Goal: Transaction & Acquisition: Purchase product/service

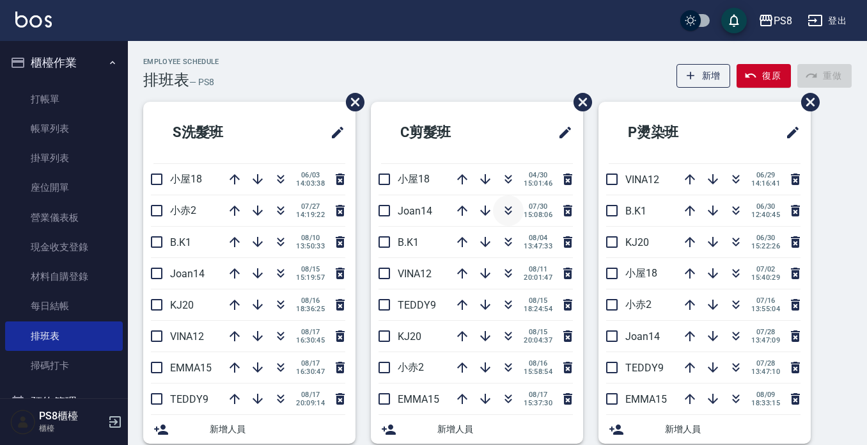
click at [507, 209] on icon "button" at bounding box center [508, 210] width 15 height 15
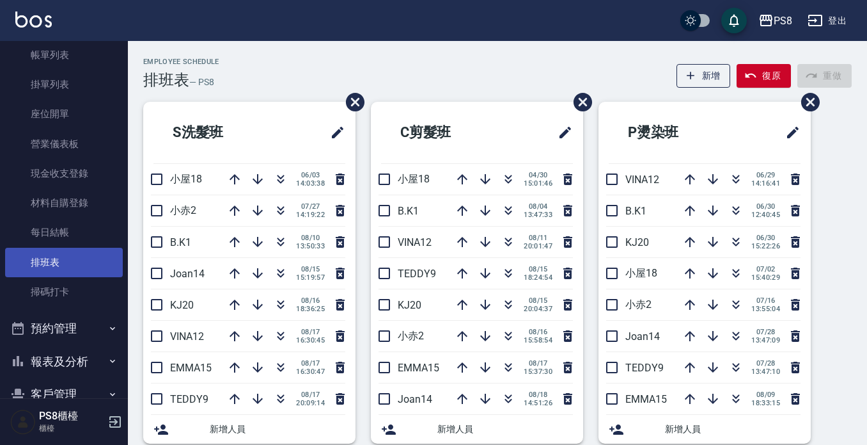
scroll to position [192, 0]
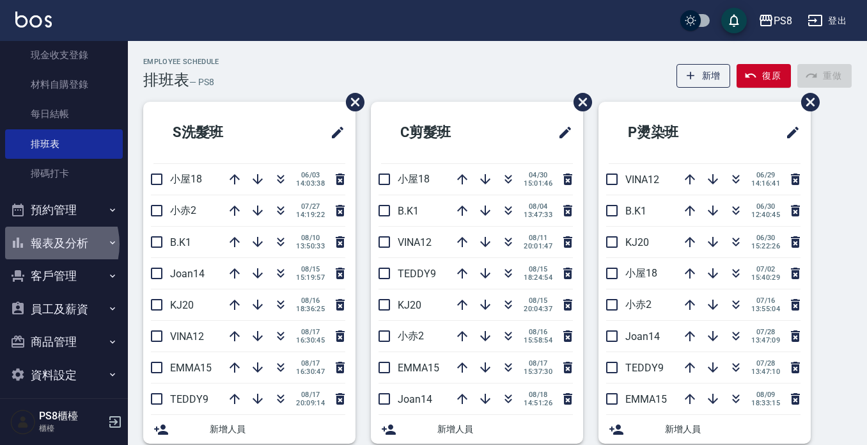
click at [43, 244] on button "報表及分析" at bounding box center [64, 242] width 118 height 33
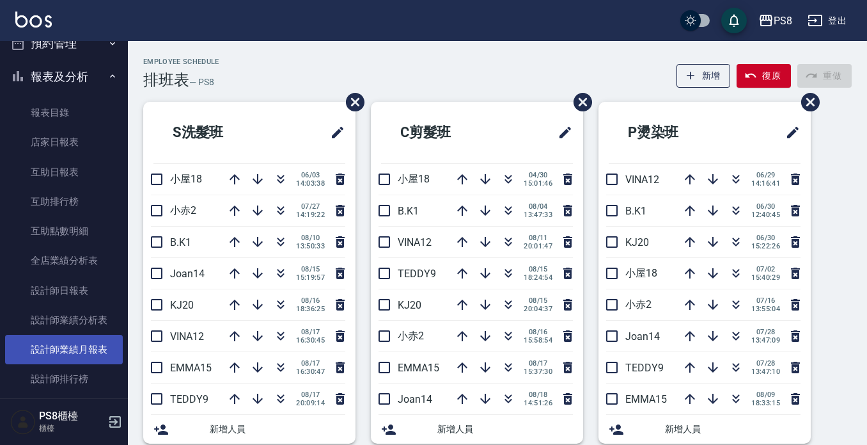
scroll to position [384, 0]
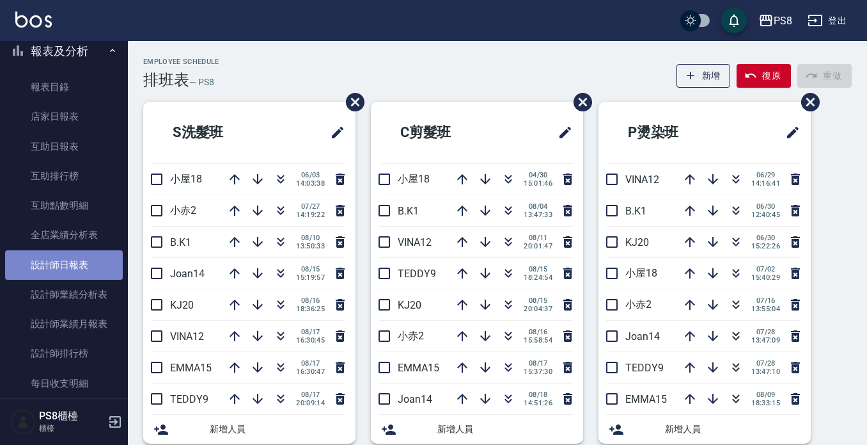
click at [68, 254] on link "設計師日報表" at bounding box center [64, 264] width 118 height 29
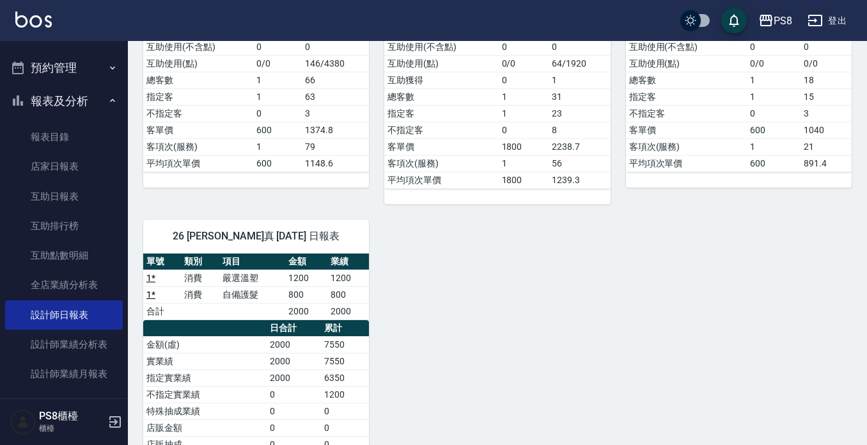
scroll to position [320, 0]
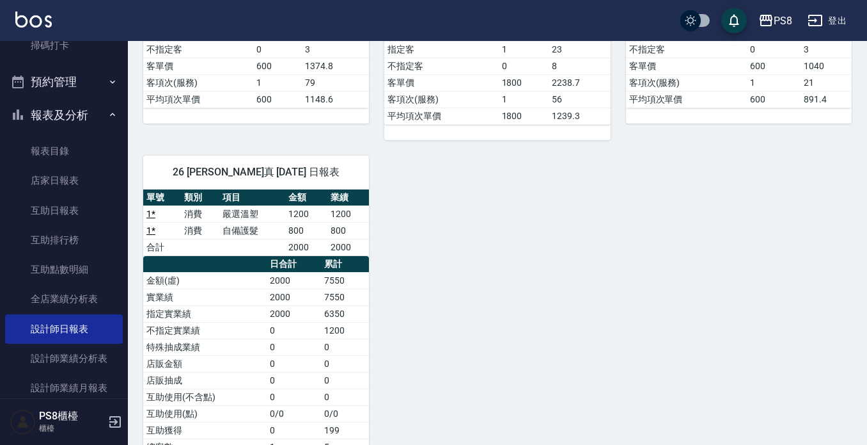
drag, startPoint x: 548, startPoint y: 390, endPoint x: 525, endPoint y: 340, distance: 55.5
click at [549, 382] on div "1 B.K 然徨楊 [DATE] 日報表 單號 類別 項目 金額 業績 3 * 消費 洗剪400 600 600 合計 600 600 日合計 累計 金額(虛…" at bounding box center [490, 148] width 724 height 811
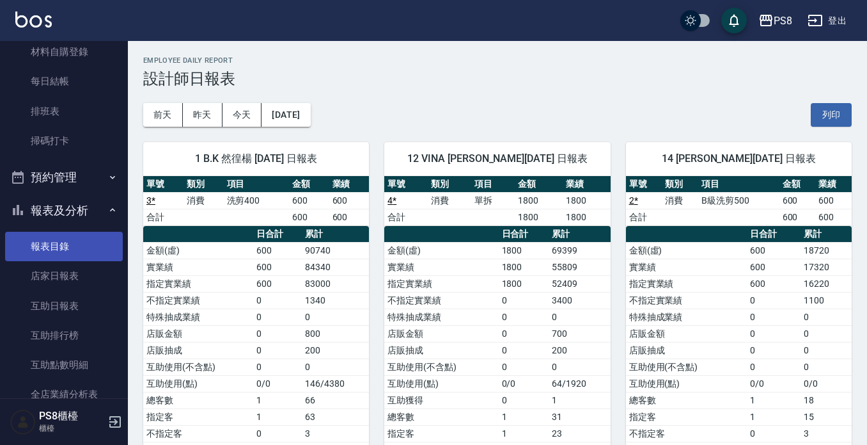
scroll to position [0, 0]
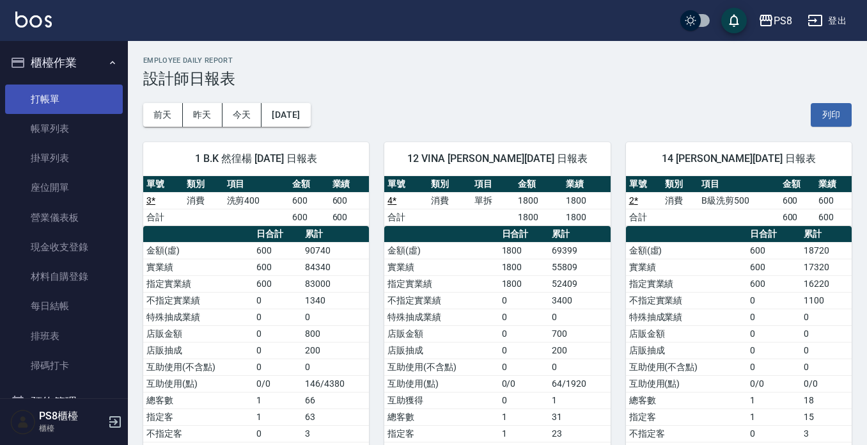
click at [58, 95] on link "打帳單" at bounding box center [64, 98] width 118 height 29
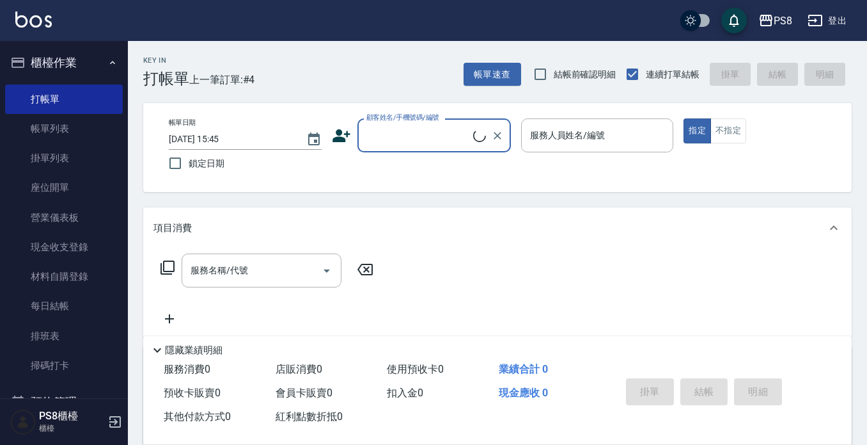
click at [390, 133] on input "顧客姓名/手機號碼/編號" at bounding box center [418, 135] width 110 height 22
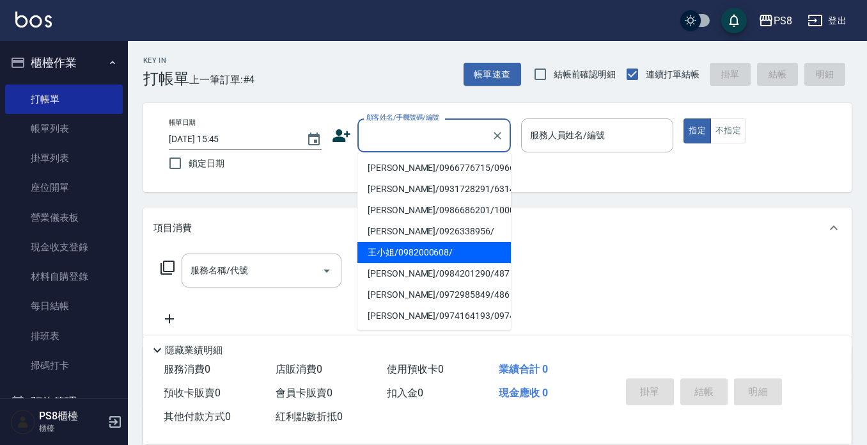
click at [336, 137] on icon at bounding box center [342, 135] width 18 height 13
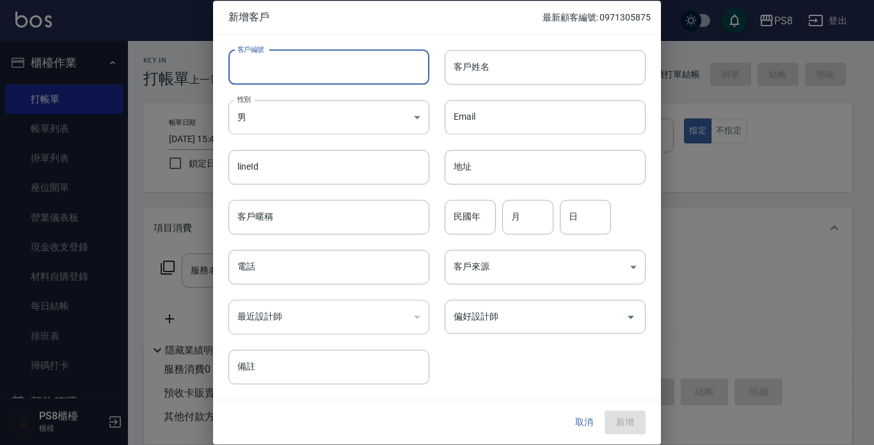
click at [363, 70] on input "客戶編號" at bounding box center [328, 67] width 201 height 35
type input "0"
click at [361, 70] on input "客戶編號" at bounding box center [328, 67] width 201 height 35
click at [504, 60] on input "客戶姓名" at bounding box center [545, 67] width 201 height 35
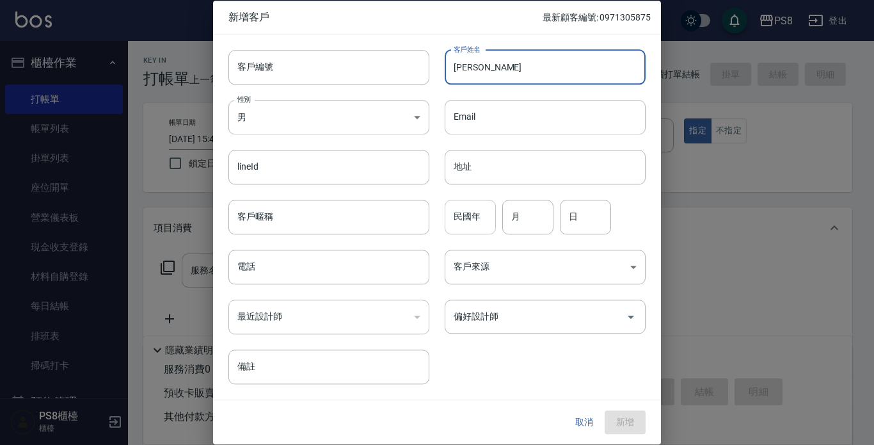
type input "[PERSON_NAME]"
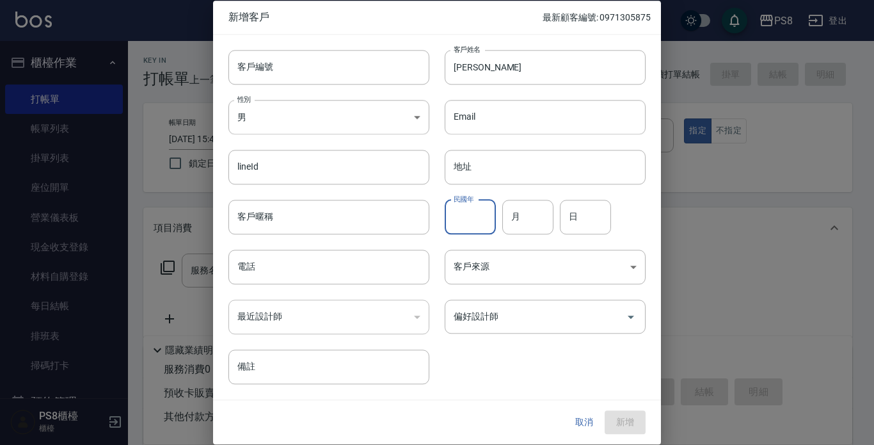
click at [484, 224] on input "民國年" at bounding box center [470, 217] width 51 height 35
type input "93"
click at [515, 223] on input "月" at bounding box center [527, 217] width 51 height 35
type input "11"
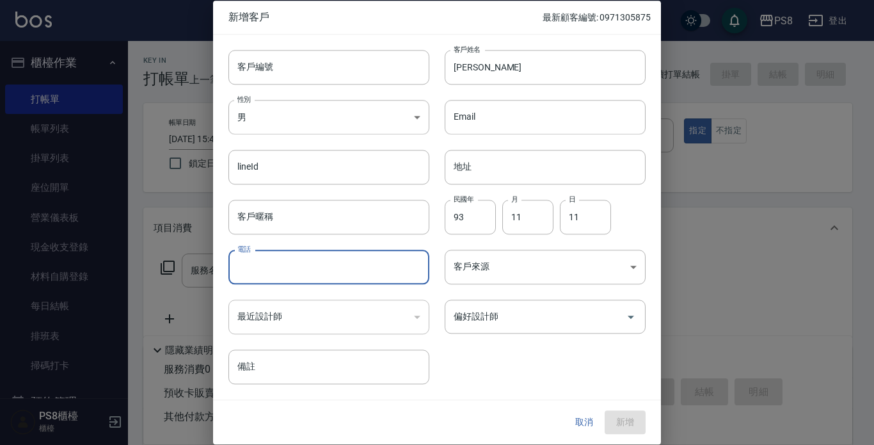
click at [309, 261] on input "電話" at bounding box center [328, 266] width 201 height 35
type input "0"
click at [627, 422] on div "取消 新增" at bounding box center [604, 423] width 82 height 24
click at [315, 260] on input "電話" at bounding box center [328, 266] width 201 height 35
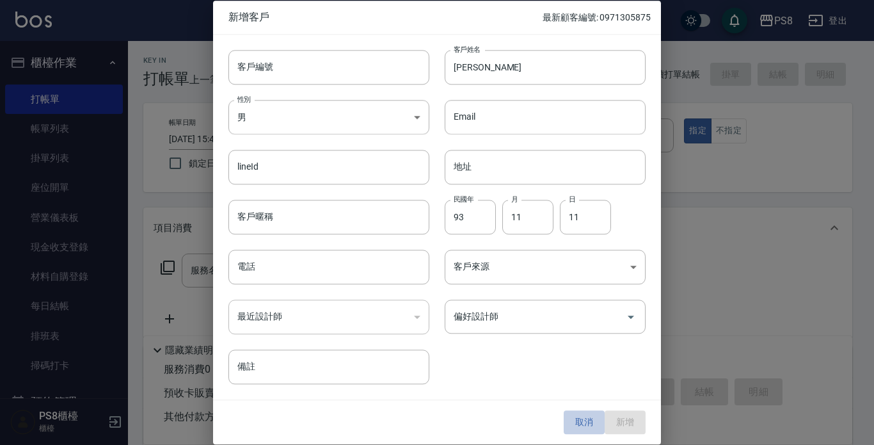
click at [583, 422] on button "取消" at bounding box center [583, 423] width 41 height 24
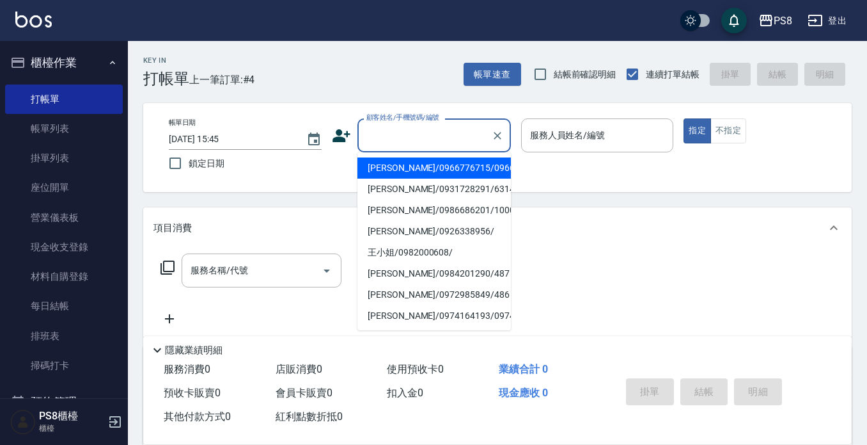
click at [455, 141] on input "顧客姓名/手機號碼/編號" at bounding box center [424, 135] width 123 height 22
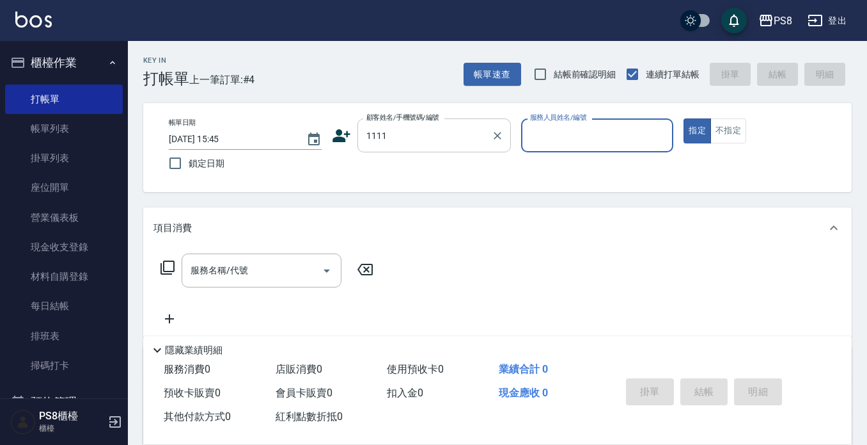
type input "帥哥/帥哥1111/1111"
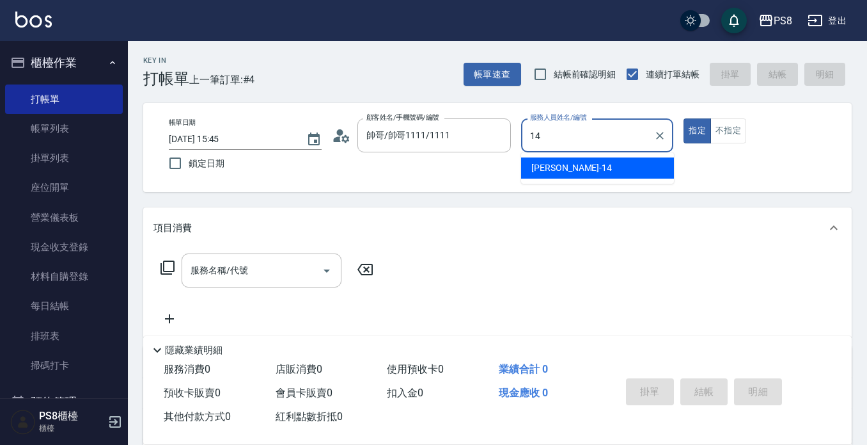
type input "[PERSON_NAME]-14"
type button "true"
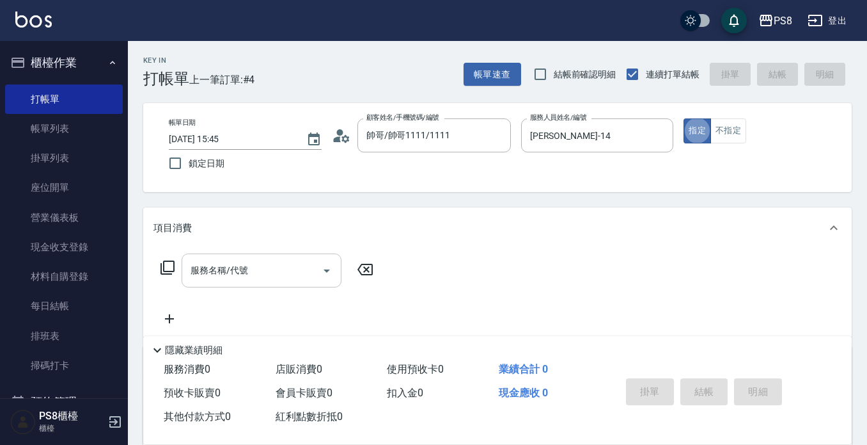
click at [230, 278] on input "服務名稱/代號" at bounding box center [251, 270] width 129 height 22
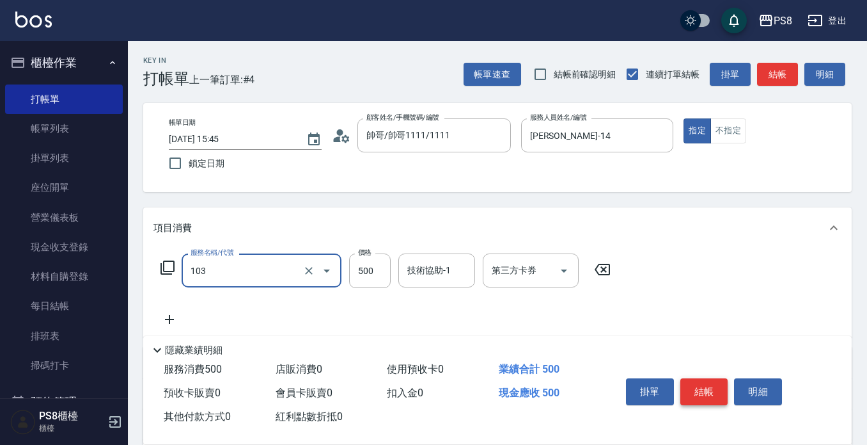
type input "B級洗剪500(103)"
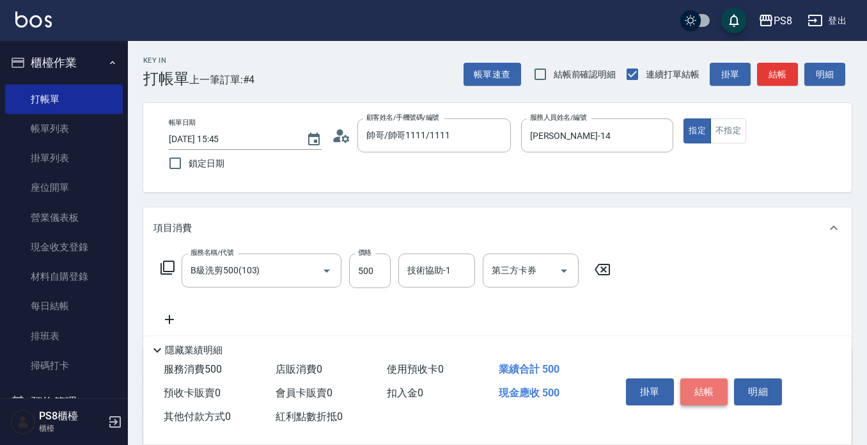
click at [718, 389] on button "結帳" at bounding box center [705, 391] width 48 height 27
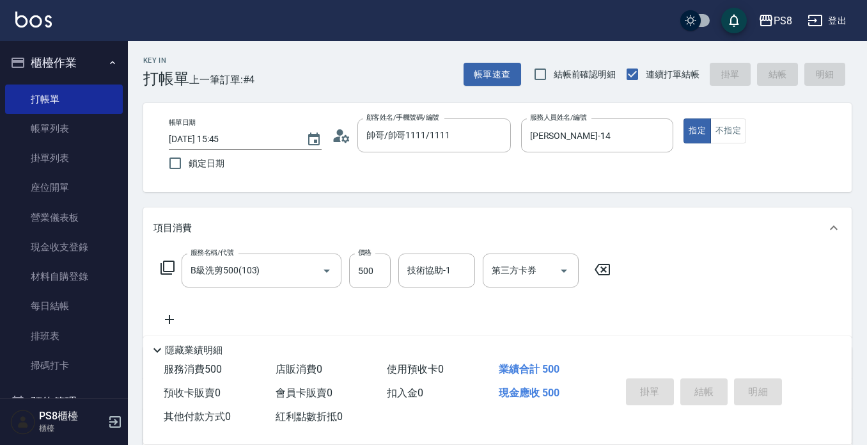
type input "[DATE] 15:47"
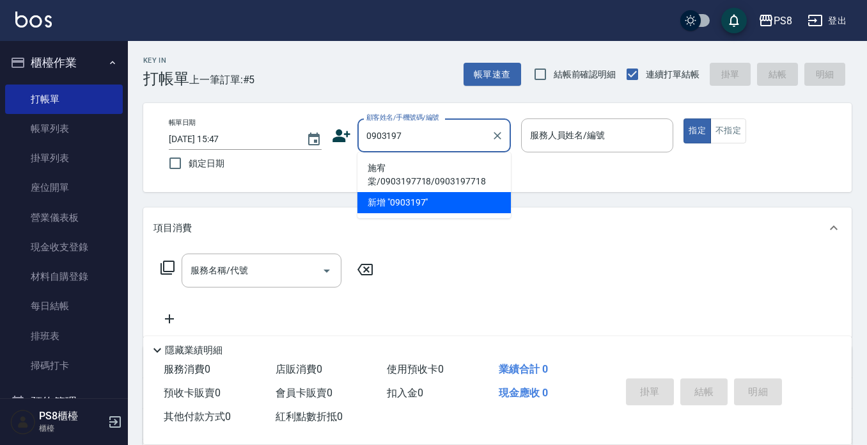
click at [387, 160] on li "施宥棠/0903197718/0903197718" at bounding box center [435, 174] width 154 height 35
type input "施宥棠/0903197718/0903197718"
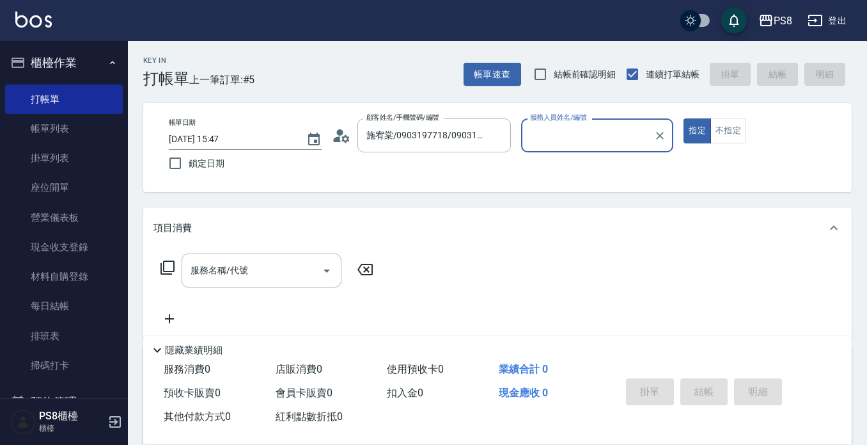
type input "VINA-12"
click at [684, 118] on button "指定" at bounding box center [698, 130] width 28 height 25
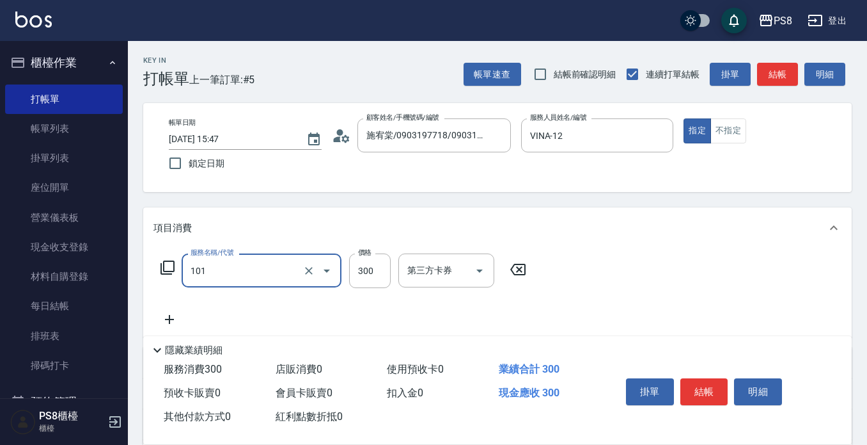
type input "洗髮(101)"
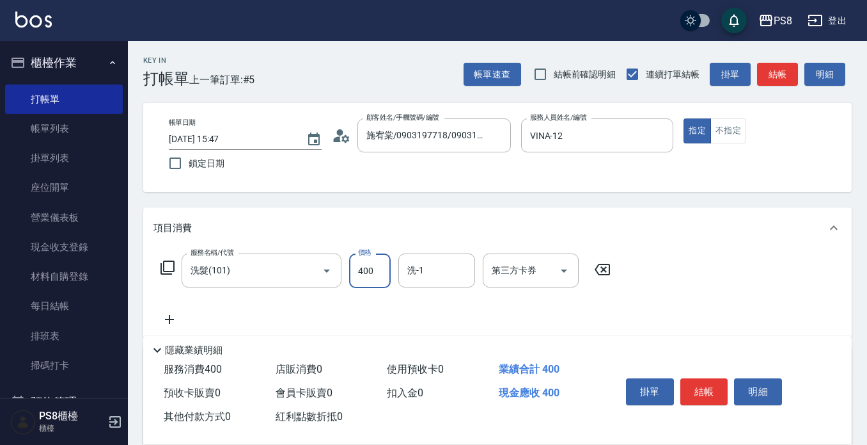
type input "400"
click at [700, 385] on button "結帳" at bounding box center [705, 391] width 48 height 27
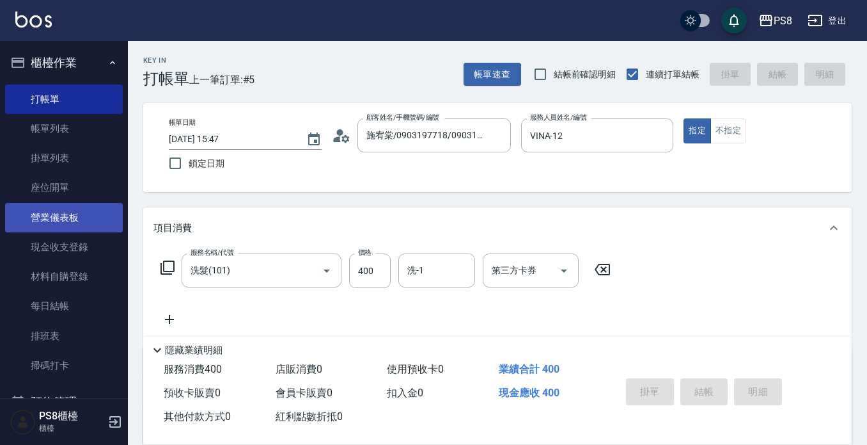
type input "[DATE] 15:57"
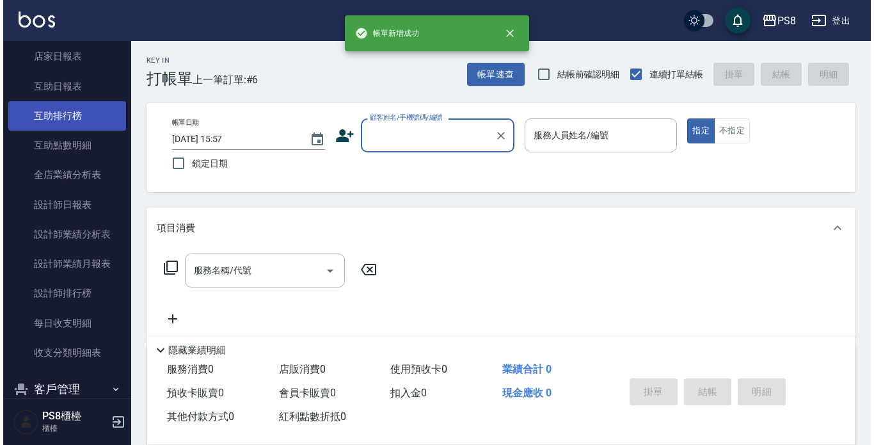
scroll to position [448, 0]
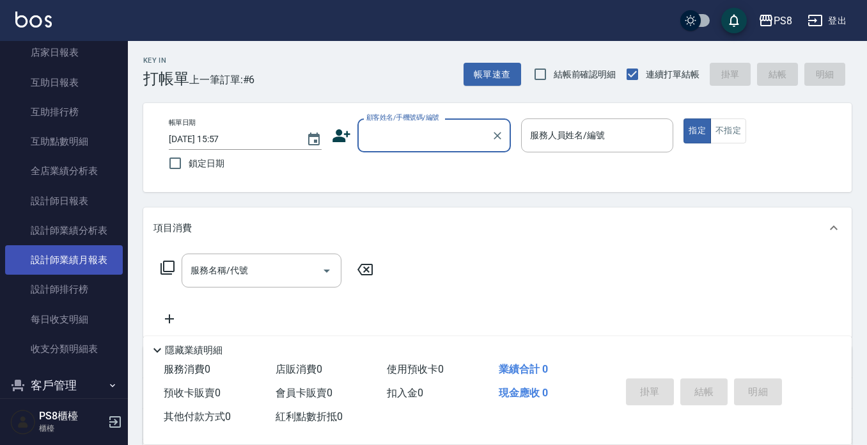
click at [83, 248] on link "設計師業績月報表" at bounding box center [64, 259] width 118 height 29
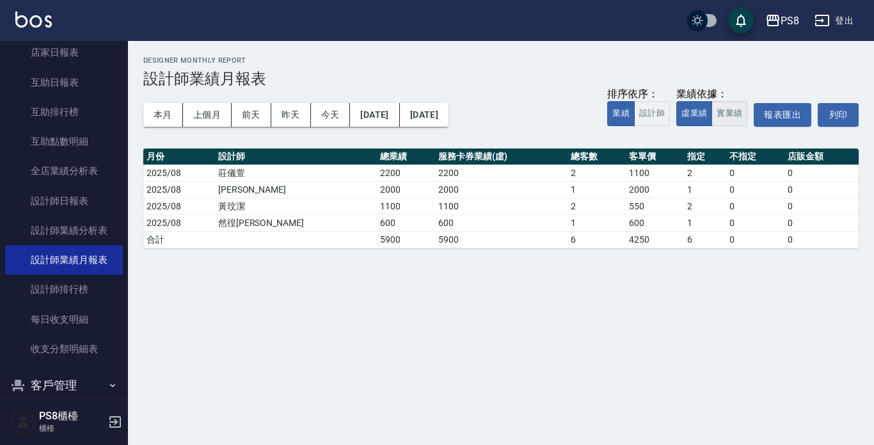
click at [732, 121] on button "實業績" at bounding box center [729, 113] width 36 height 25
click at [172, 114] on button "本月" at bounding box center [163, 115] width 40 height 24
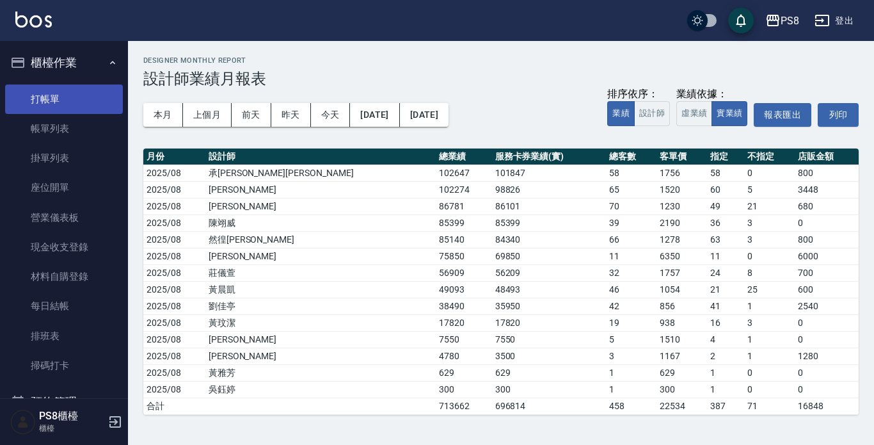
click at [90, 102] on link "打帳單" at bounding box center [64, 98] width 118 height 29
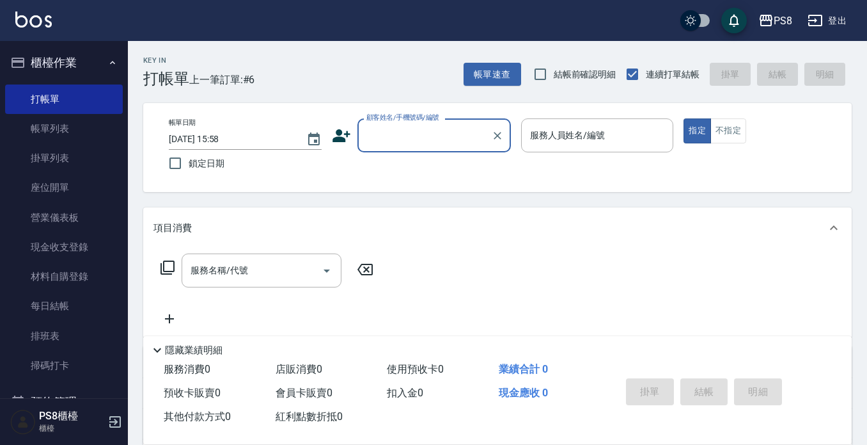
click at [452, 143] on input "顧客姓名/手機號碼/編號" at bounding box center [424, 135] width 123 height 22
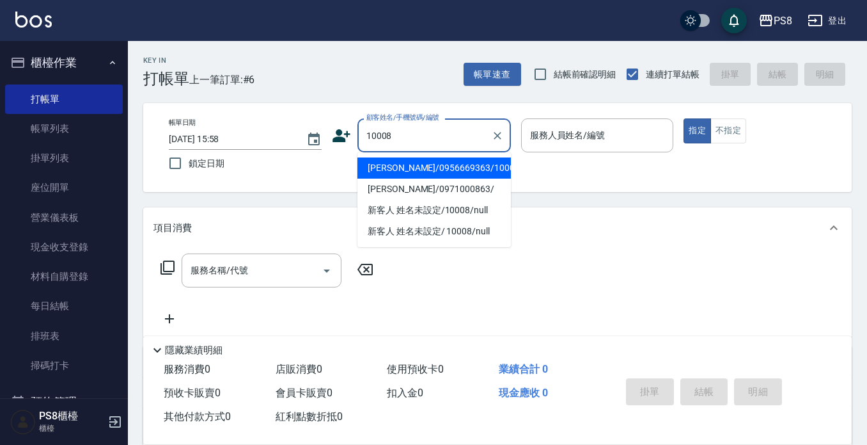
drag, startPoint x: 437, startPoint y: 162, endPoint x: 430, endPoint y: 175, distance: 14.0
click at [430, 175] on li "[PERSON_NAME]/0956669363/10008" at bounding box center [435, 167] width 154 height 21
type input "[PERSON_NAME]/0956669363/10008"
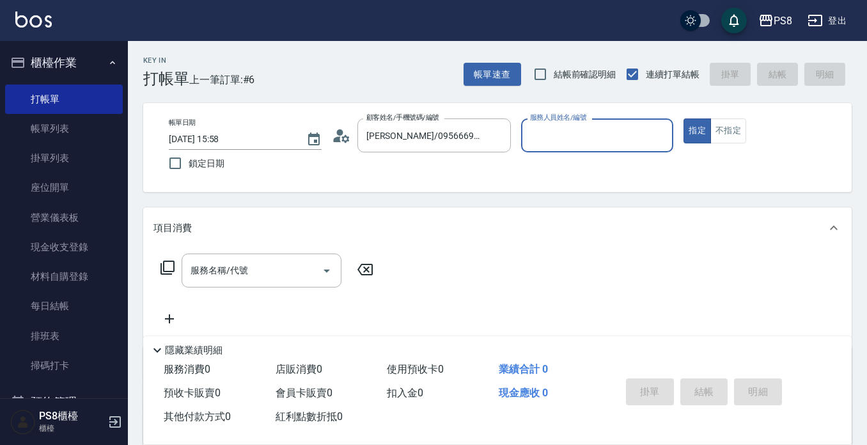
type input "SANNY-10"
click at [430, 166] on div "帳單日期 [DATE] 15:58 鎖定日期 顧客姓名/手機號碼/編號 [PERSON_NAME]/0956669363/10008 顧客姓名/手機號碼/編號…" at bounding box center [498, 147] width 678 height 58
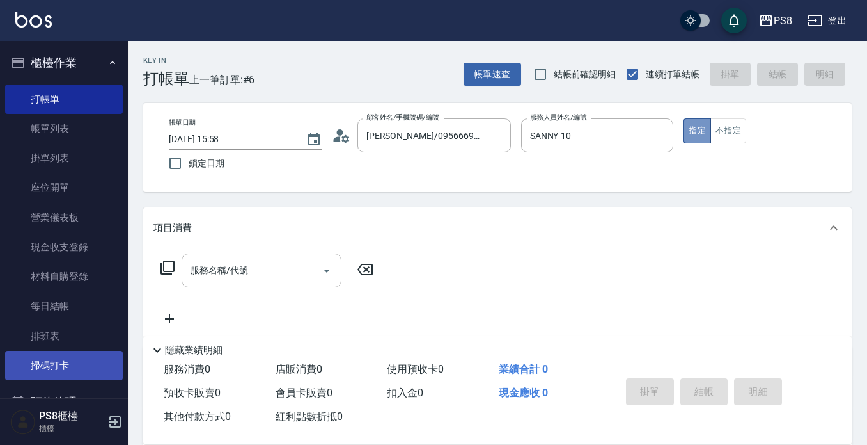
drag, startPoint x: 696, startPoint y: 127, endPoint x: 45, endPoint y: 365, distance: 693.0
click at [696, 127] on button "指定" at bounding box center [698, 130] width 28 height 25
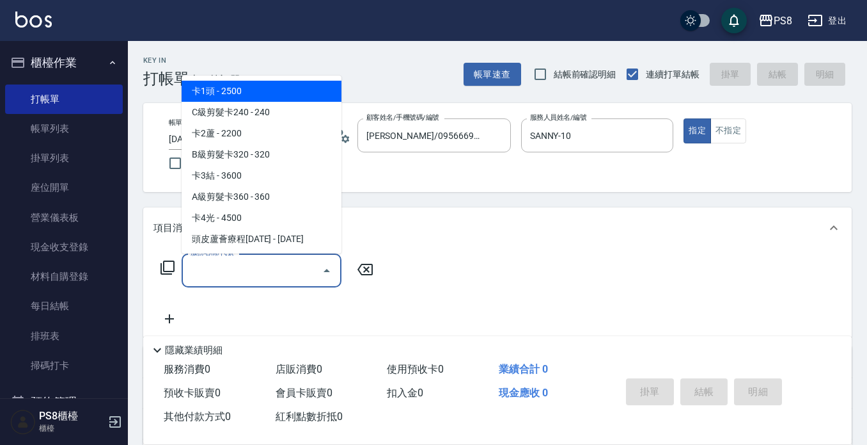
click at [253, 275] on input "服務名稱/代號" at bounding box center [251, 270] width 129 height 22
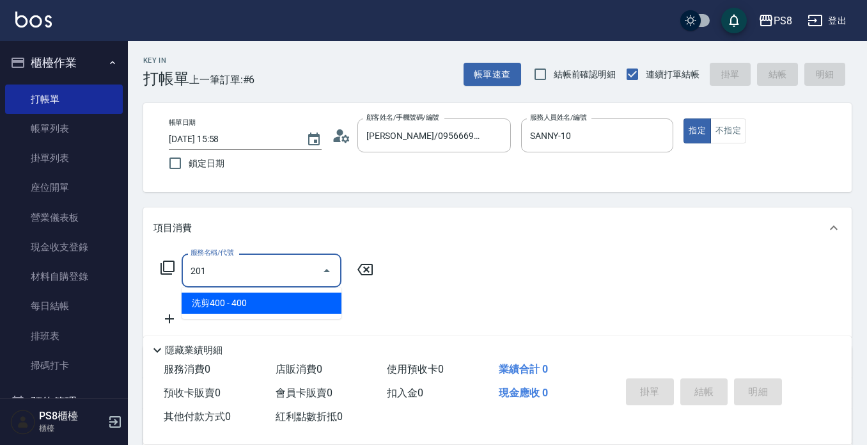
click at [250, 297] on span "洗剪400 - 400" at bounding box center [262, 302] width 160 height 21
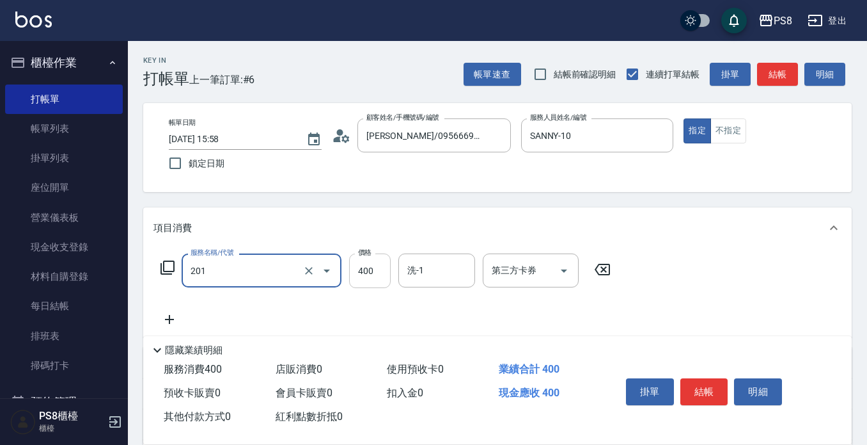
type input "洗剪400(201)"
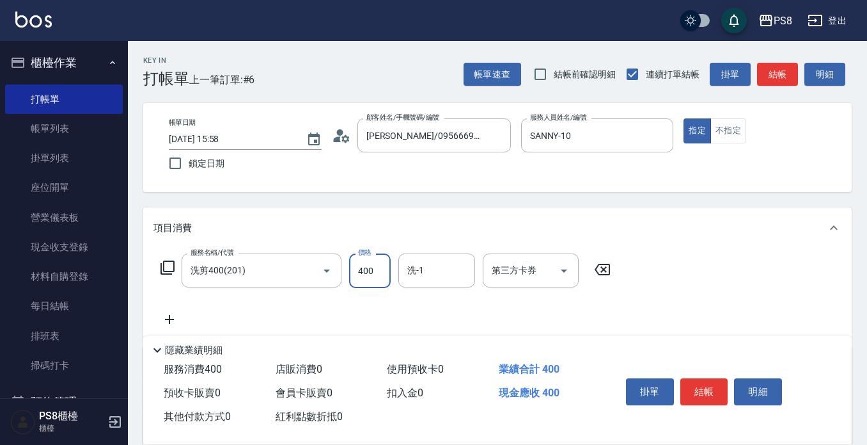
click at [374, 272] on input "400" at bounding box center [370, 270] width 42 height 35
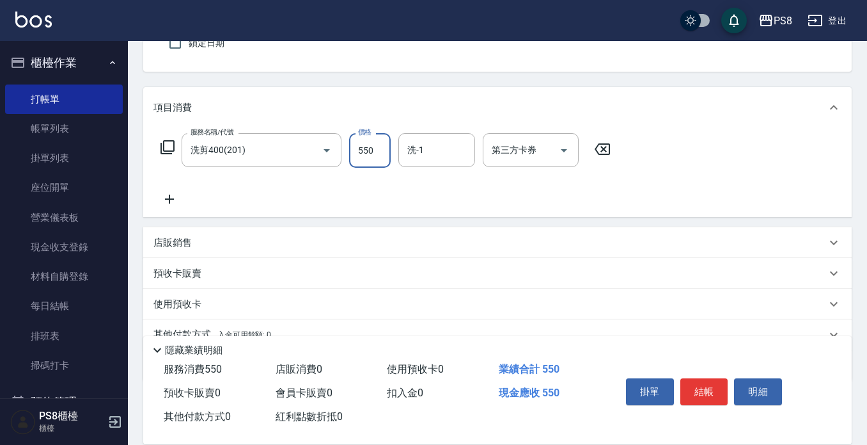
scroll to position [128, 0]
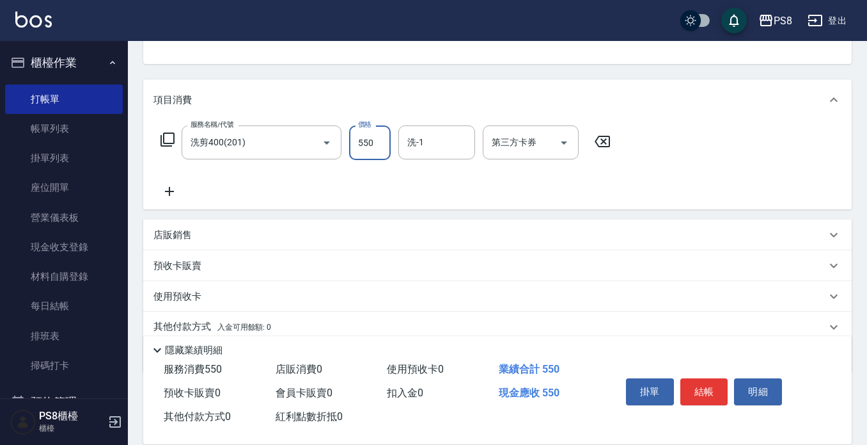
type input "550"
click at [171, 188] on icon at bounding box center [170, 191] width 32 height 15
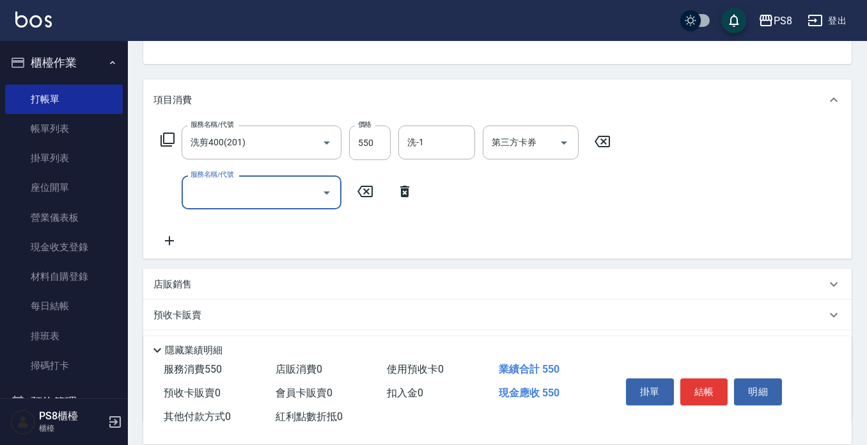
click at [216, 186] on input "服務名稱/代號" at bounding box center [251, 192] width 129 height 22
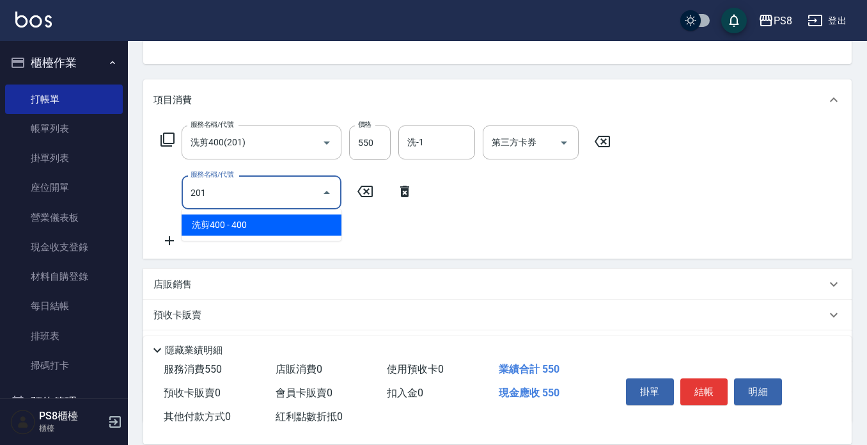
click at [224, 226] on span "洗剪400 - 400" at bounding box center [262, 224] width 160 height 21
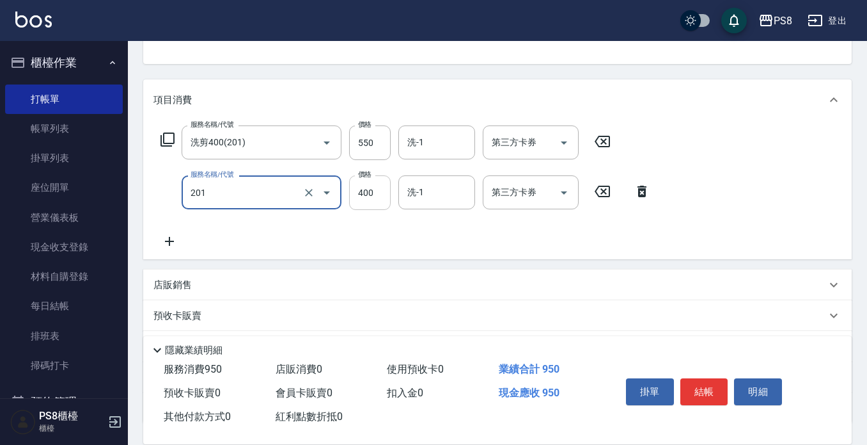
type input "洗剪400(201)"
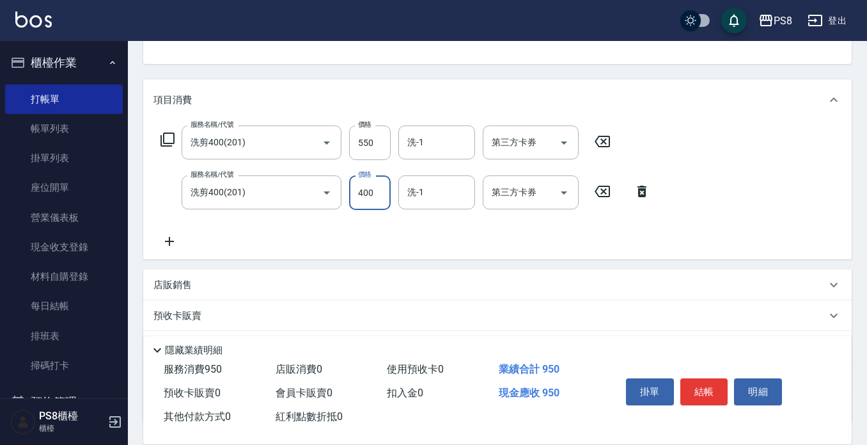
click at [382, 191] on input "400" at bounding box center [370, 192] width 42 height 35
type input "1100"
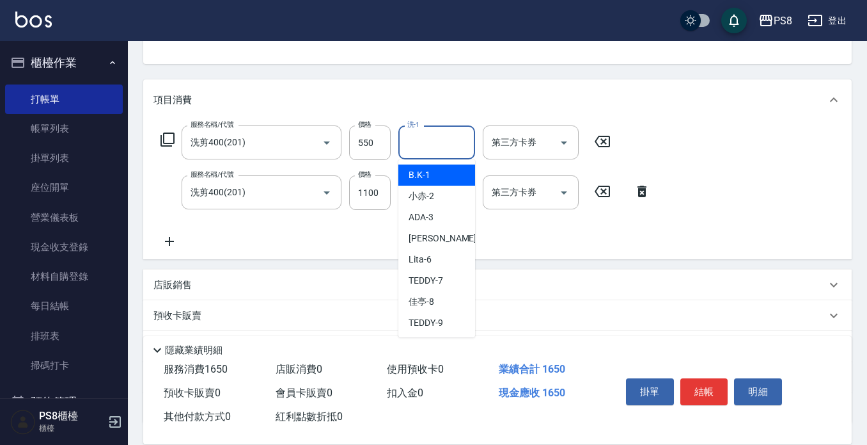
click at [425, 139] on input "洗-1" at bounding box center [436, 142] width 65 height 22
click at [424, 169] on span "[PERSON_NAME] -22" at bounding box center [449, 174] width 81 height 13
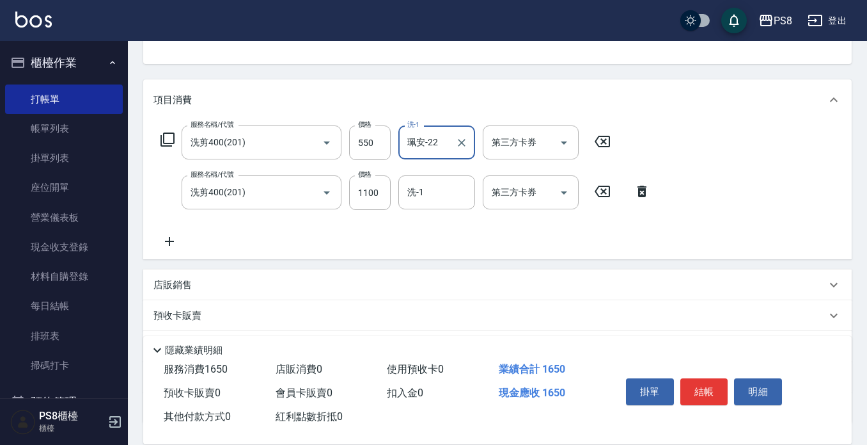
type input "珮安-22"
click at [170, 240] on icon at bounding box center [169, 241] width 9 height 9
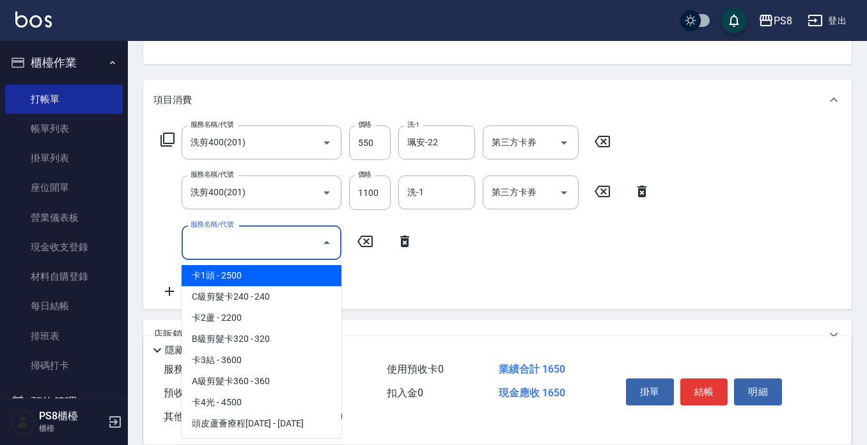
click at [193, 242] on input "服務名稱/代號" at bounding box center [251, 242] width 129 height 22
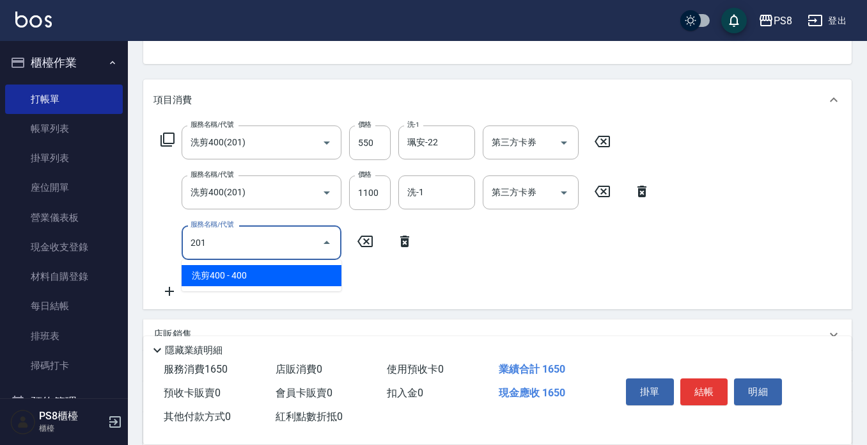
drag, startPoint x: 201, startPoint y: 274, endPoint x: 315, endPoint y: 256, distance: 115.2
click at [205, 273] on span "洗剪400 - 400" at bounding box center [262, 275] width 160 height 21
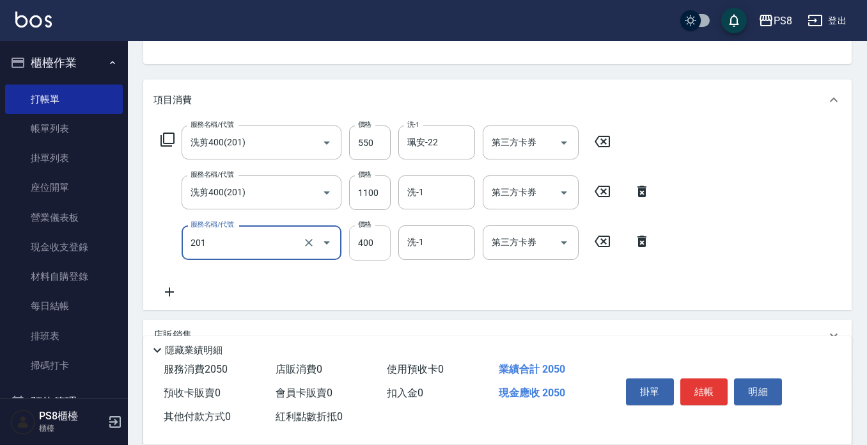
type input "洗剪400(201)"
click at [372, 242] on input "400" at bounding box center [370, 242] width 42 height 35
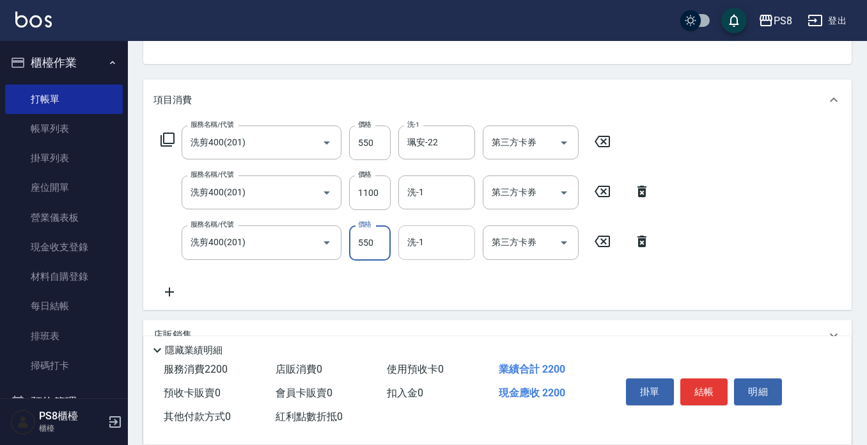
click at [404, 256] on div "洗-1" at bounding box center [436, 242] width 77 height 34
type input "550"
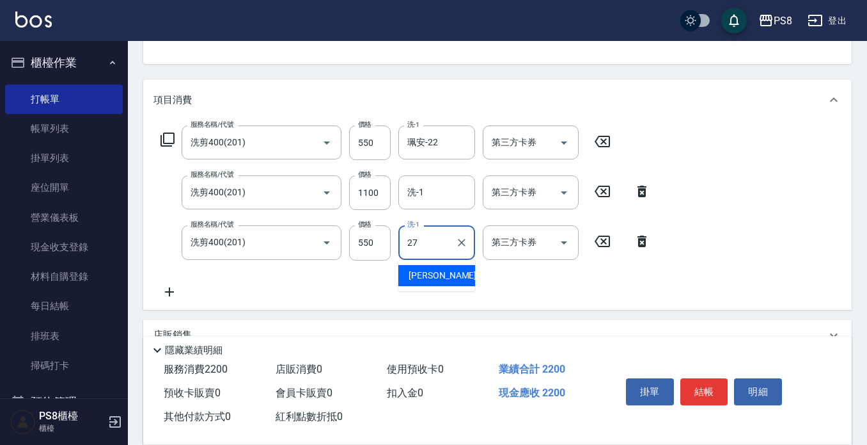
drag, startPoint x: 425, startPoint y: 280, endPoint x: 402, endPoint y: 265, distance: 27.0
click at [425, 279] on span "[PERSON_NAME] -27" at bounding box center [449, 275] width 81 height 13
type input "[PERSON_NAME]-27"
click at [164, 295] on icon at bounding box center [170, 291] width 32 height 15
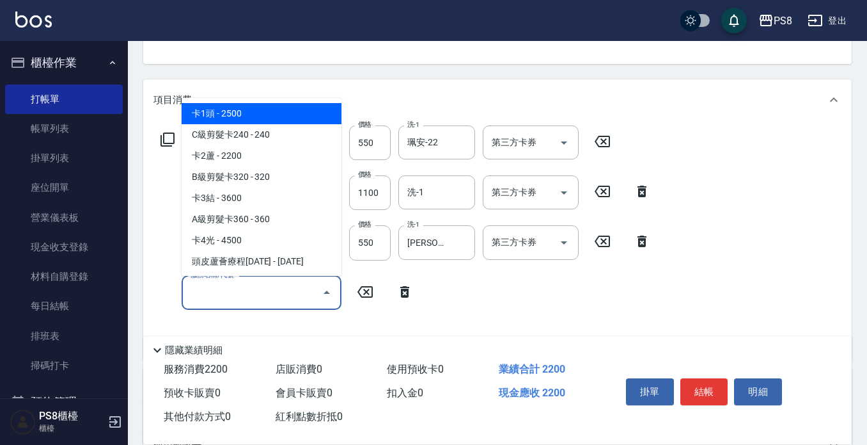
click at [203, 298] on input "服務名稱/代號" at bounding box center [251, 292] width 129 height 22
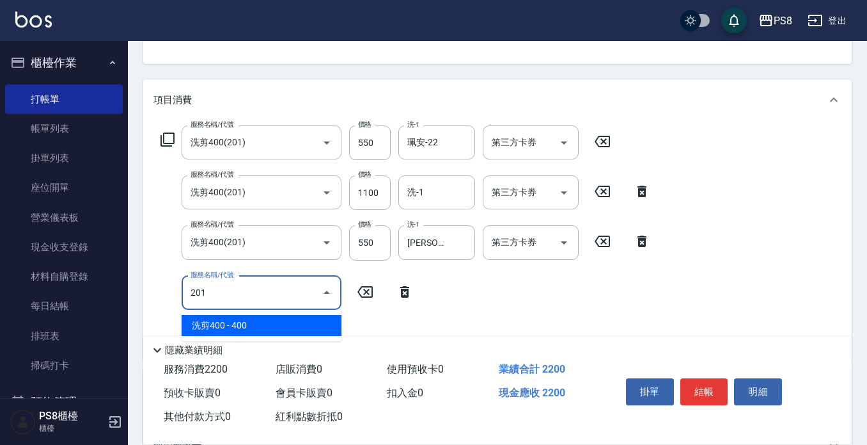
click at [224, 327] on span "洗剪400 - 400" at bounding box center [262, 325] width 160 height 21
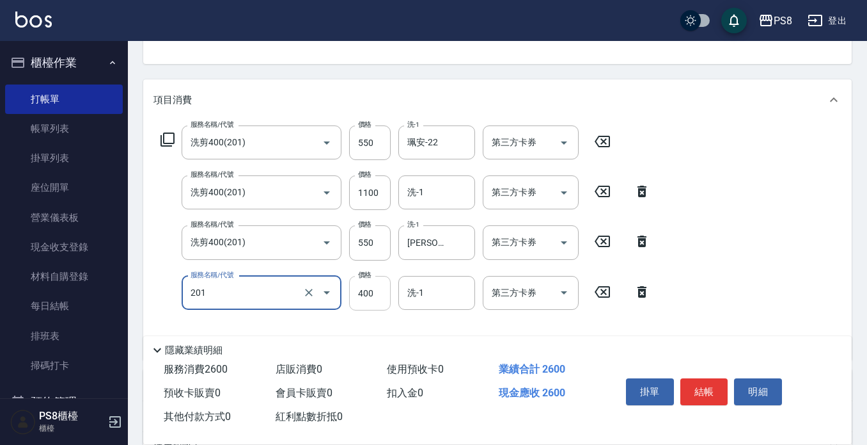
type input "洗剪400(201)"
click at [368, 287] on input "400" at bounding box center [370, 293] width 42 height 35
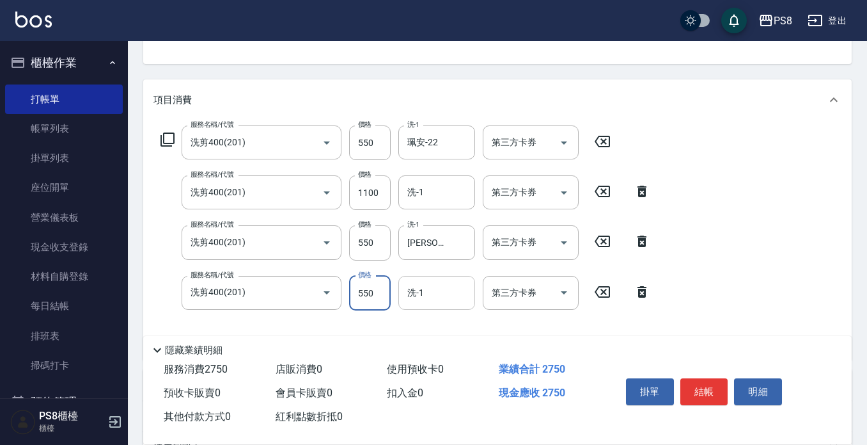
type input "550"
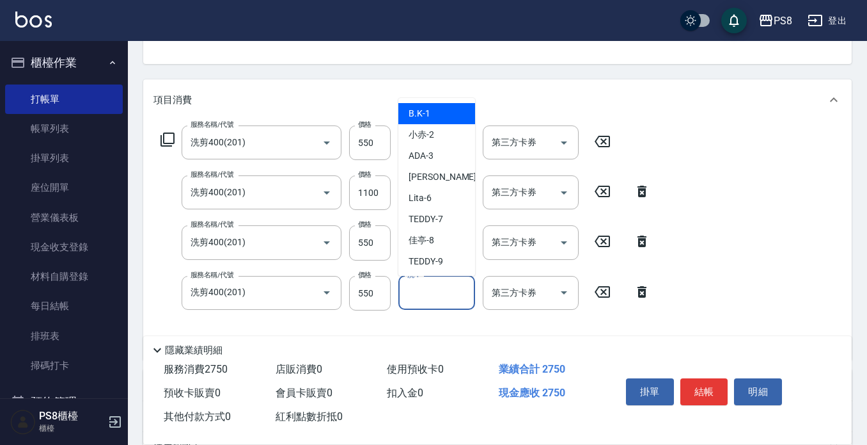
click at [418, 298] on input "洗-1" at bounding box center [436, 292] width 65 height 22
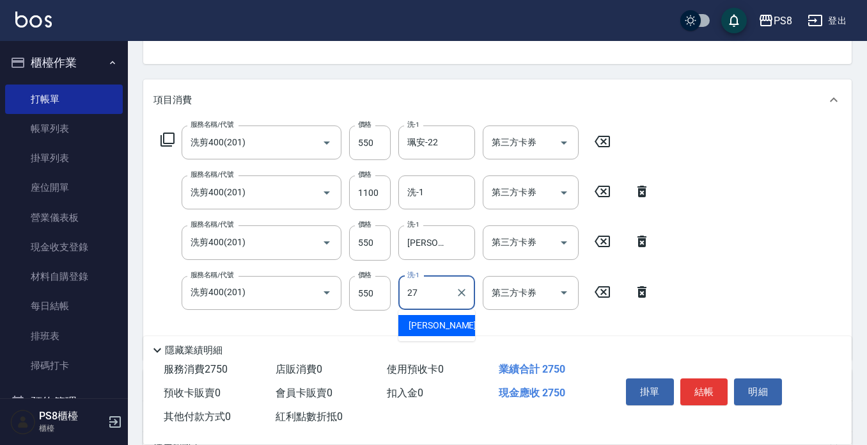
click at [418, 328] on span "[PERSON_NAME] -27" at bounding box center [449, 325] width 81 height 13
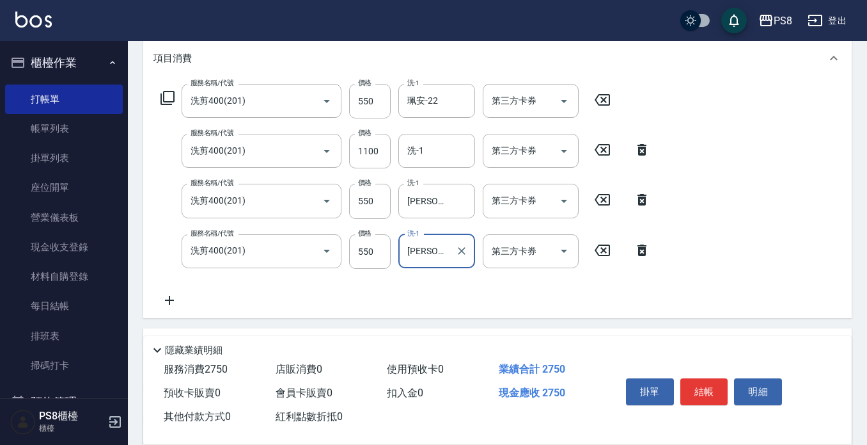
scroll to position [192, 0]
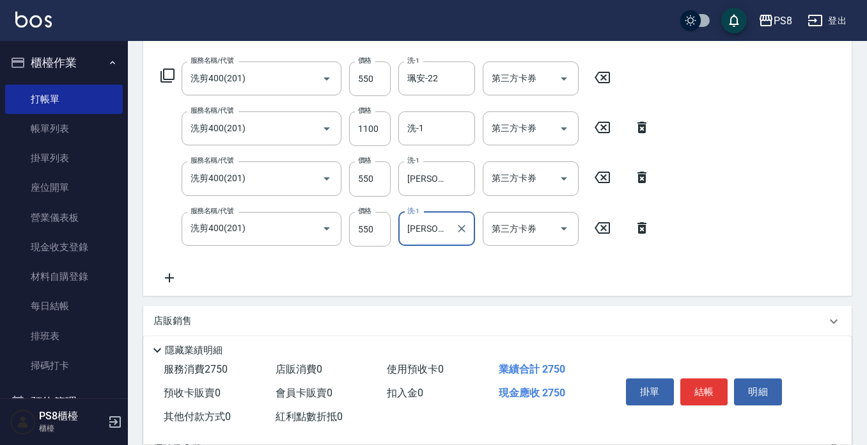
type input "[PERSON_NAME]-27"
click at [161, 274] on icon at bounding box center [170, 277] width 32 height 15
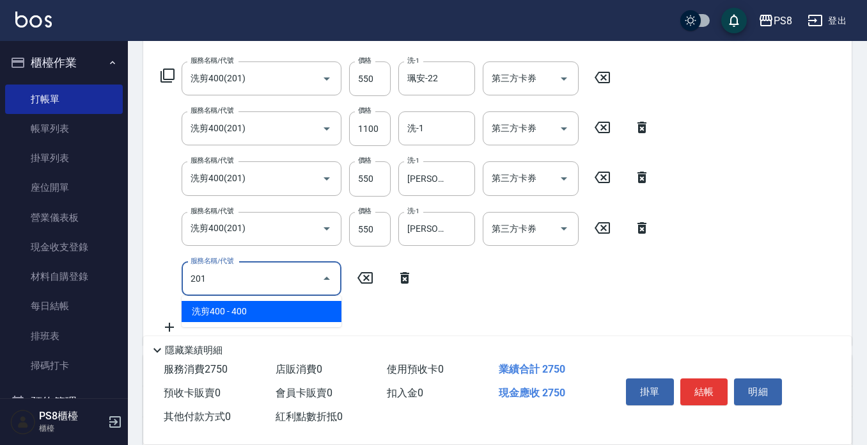
click at [237, 319] on span "洗剪400 - 400" at bounding box center [262, 311] width 160 height 21
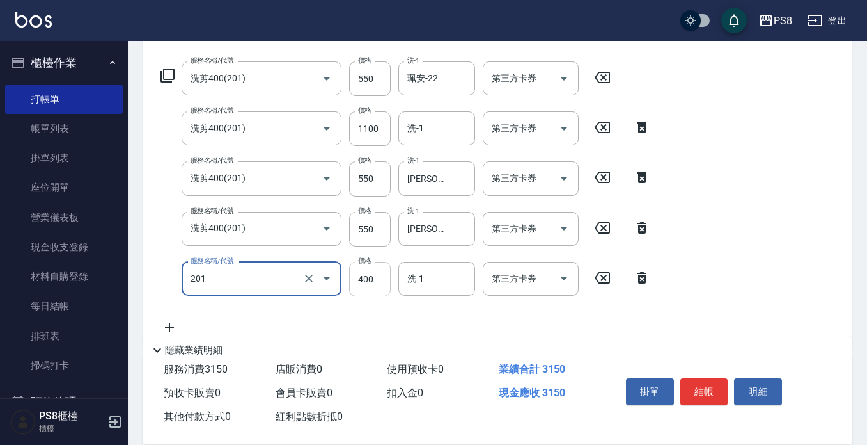
type input "洗剪400(201)"
click at [374, 287] on input "400" at bounding box center [370, 279] width 42 height 35
click at [435, 294] on div "洗-1" at bounding box center [436, 279] width 77 height 34
type input "550"
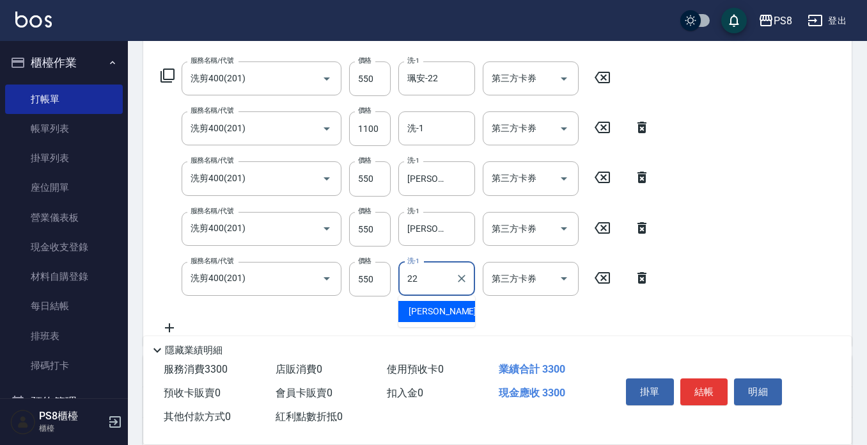
click at [432, 313] on span "[PERSON_NAME] -22" at bounding box center [449, 310] width 81 height 13
type input "珮安-22"
click at [171, 326] on icon at bounding box center [170, 327] width 32 height 15
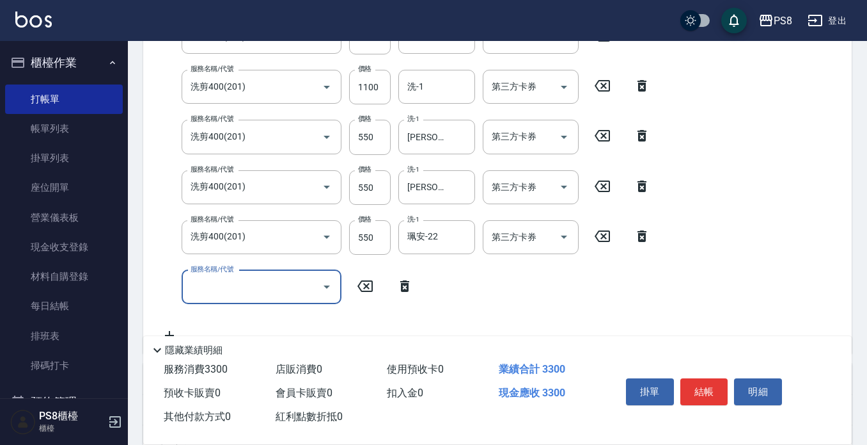
scroll to position [256, 0]
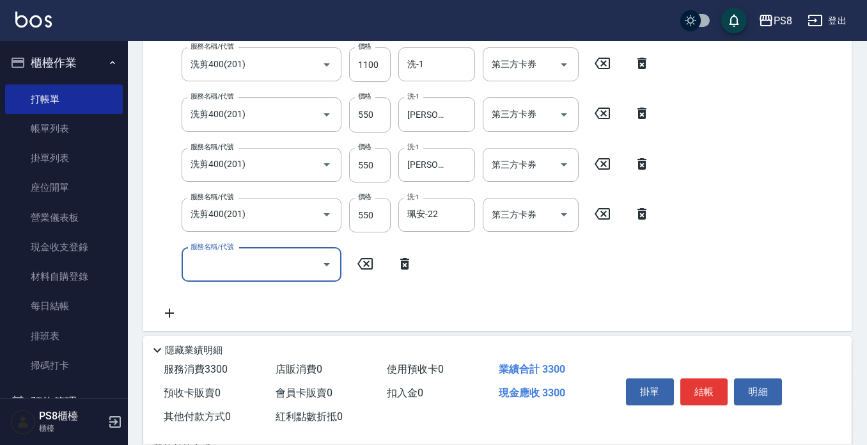
click at [261, 262] on input "服務名稱/代號" at bounding box center [251, 264] width 129 height 22
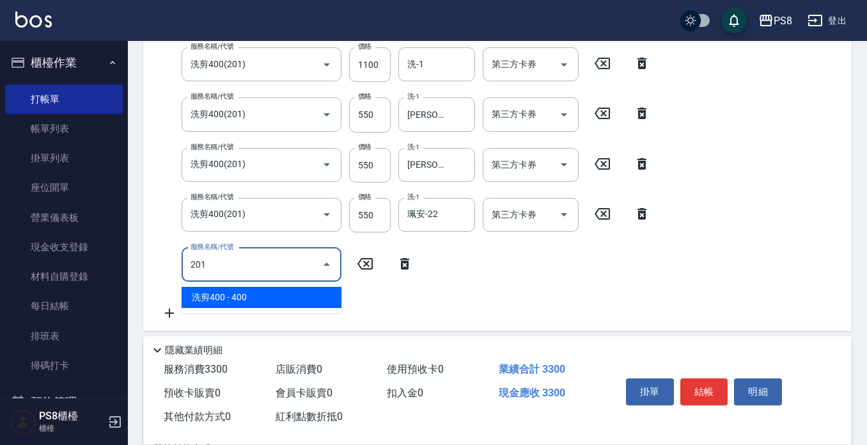
click at [261, 297] on span "洗剪400 - 400" at bounding box center [262, 297] width 160 height 21
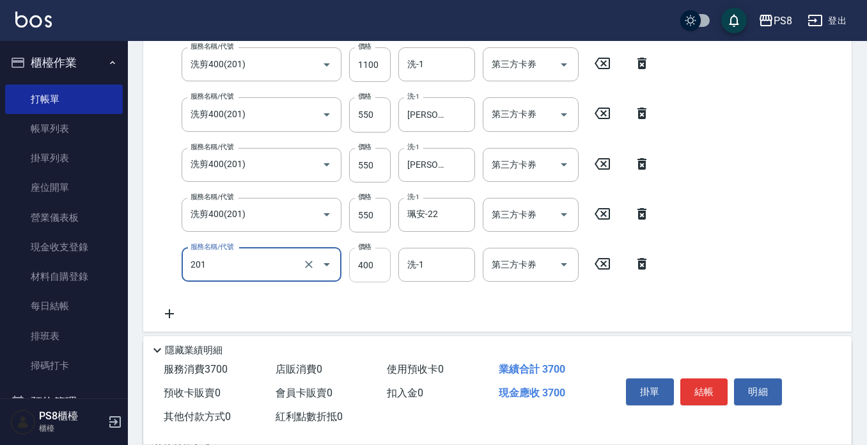
type input "洗剪400(201)"
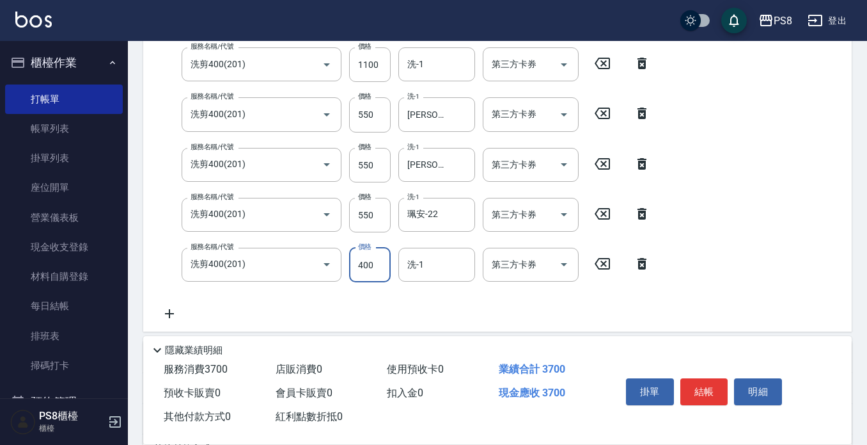
scroll to position [253, 0]
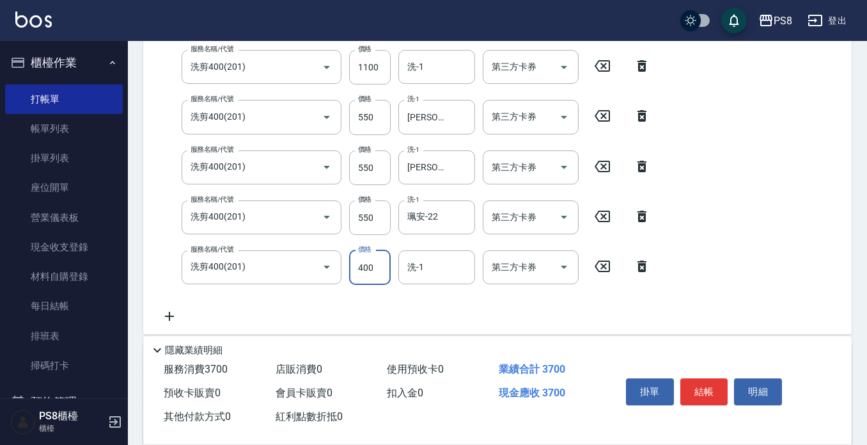
click at [372, 260] on input "400" at bounding box center [370, 267] width 42 height 35
type input "550"
click at [706, 386] on button "結帳" at bounding box center [705, 391] width 48 height 27
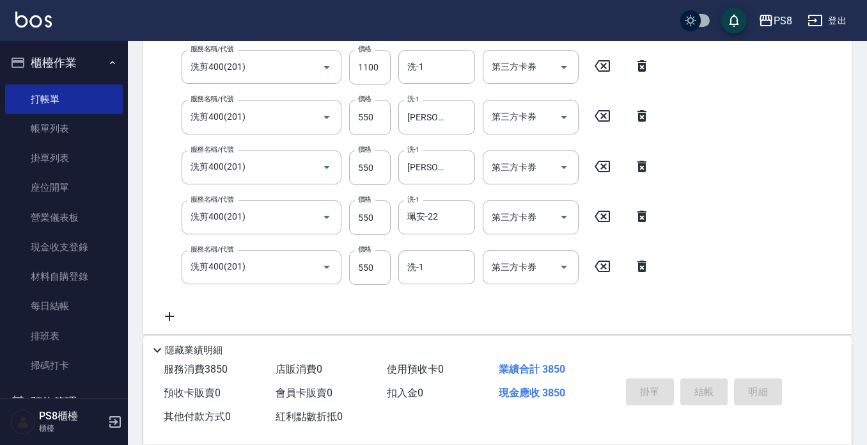
type input "[DATE] 16:01"
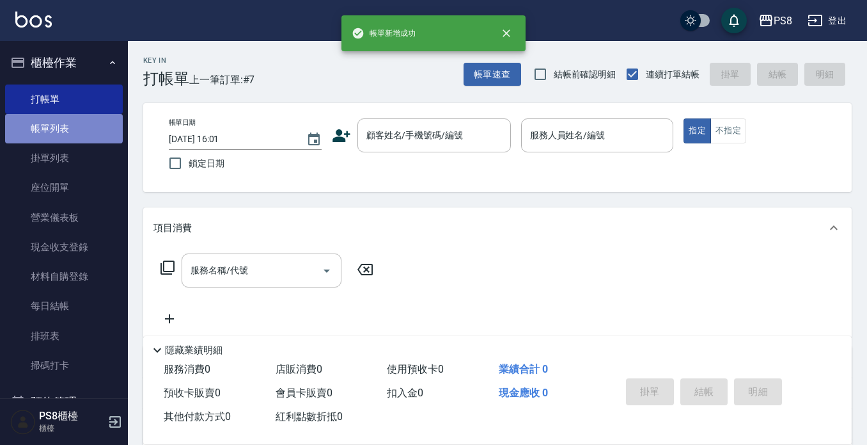
click at [62, 123] on link "帳單列表" at bounding box center [64, 128] width 118 height 29
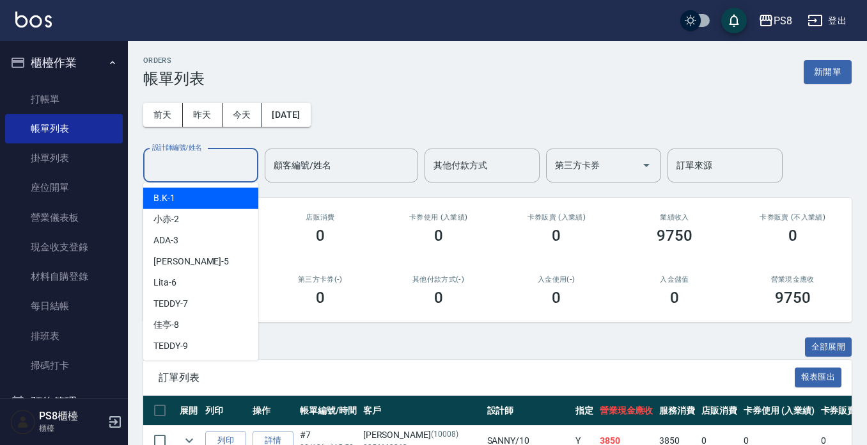
click at [214, 166] on input "設計師編號/姓名" at bounding box center [201, 165] width 104 height 22
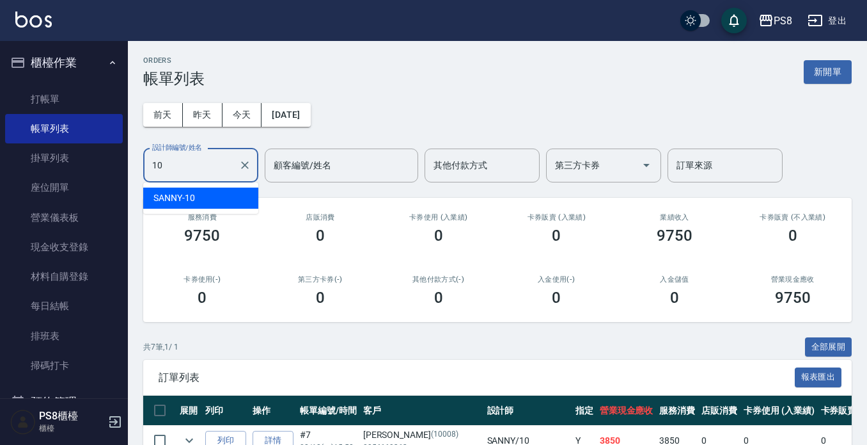
click at [219, 203] on div "SANNY -10" at bounding box center [200, 197] width 115 height 21
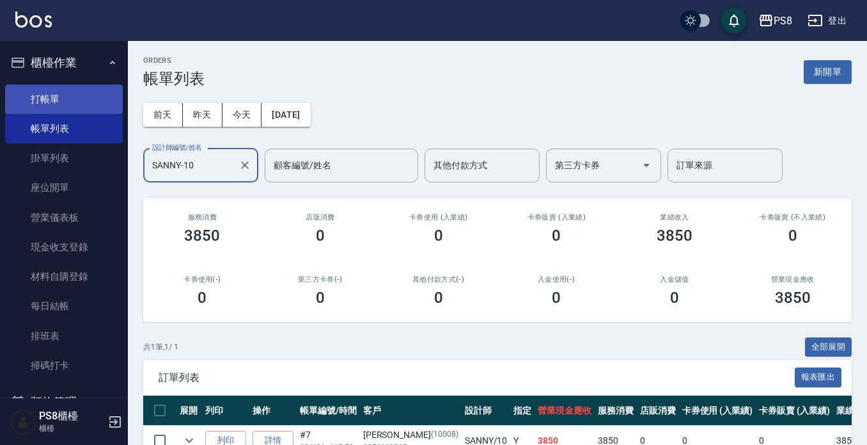
type input "SANNY-10"
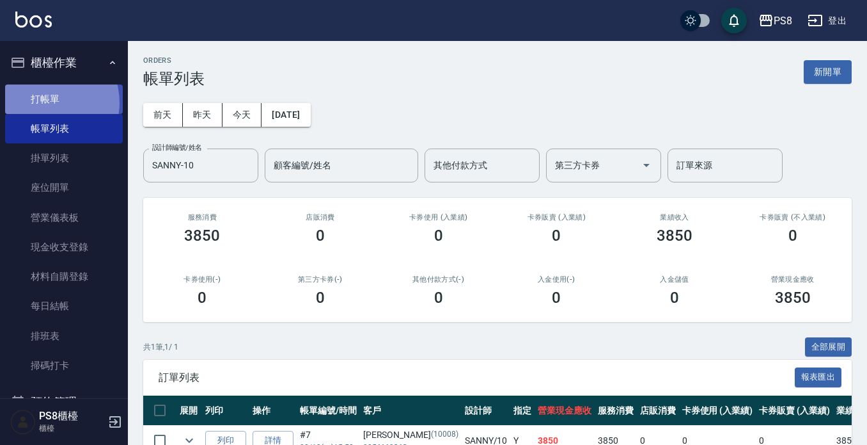
click at [45, 102] on link "打帳單" at bounding box center [64, 98] width 118 height 29
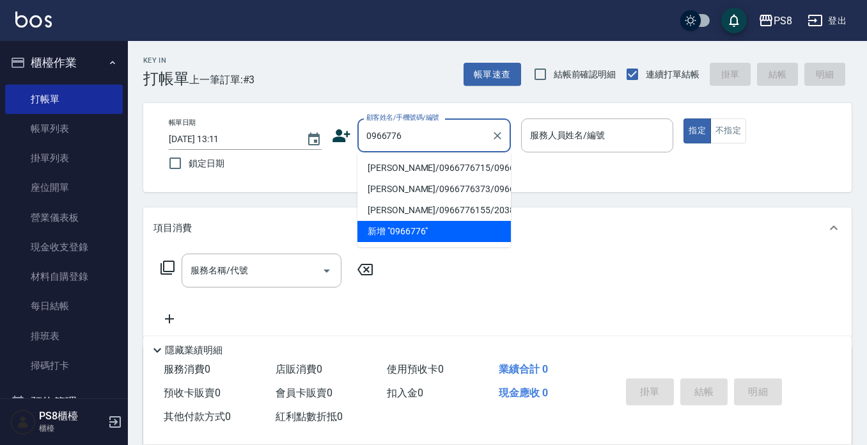
click at [400, 173] on li "[PERSON_NAME]/0966776715/0966776715" at bounding box center [435, 167] width 154 height 21
type input "[PERSON_NAME]/0966776715/0966776715"
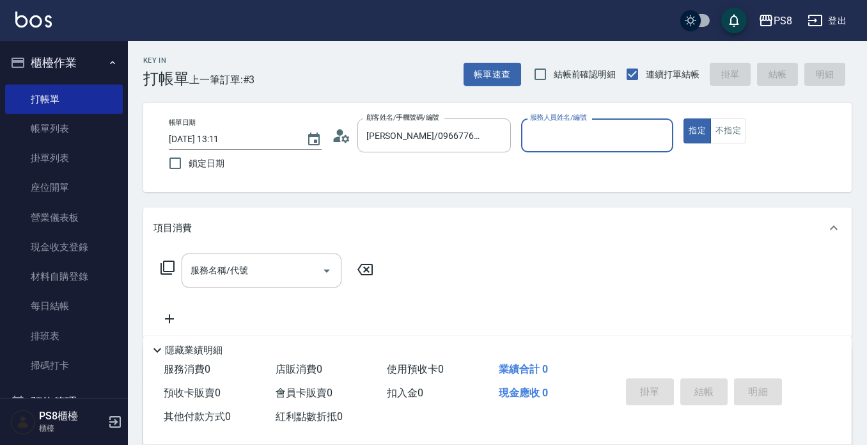
type input "VINA-12"
drag, startPoint x: 283, startPoint y: 274, endPoint x: 284, endPoint y: 281, distance: 7.1
click at [283, 276] on input "服務名稱/代號" at bounding box center [251, 270] width 129 height 22
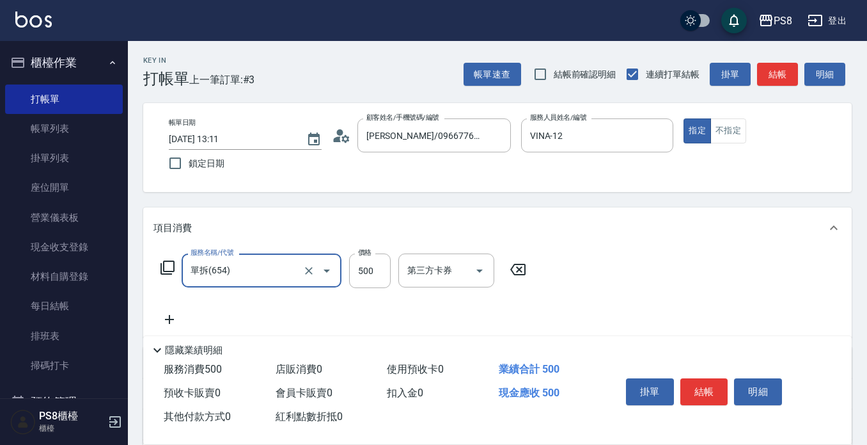
type input "單拆(654)"
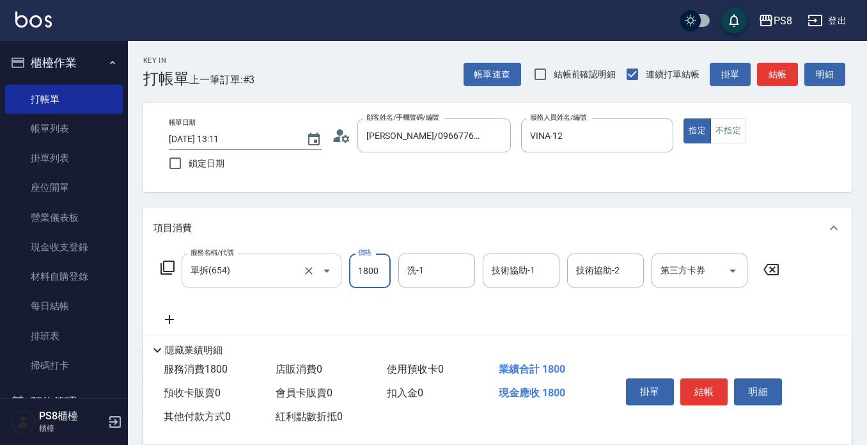
type input "1800"
click at [703, 384] on button "結帳" at bounding box center [705, 391] width 48 height 27
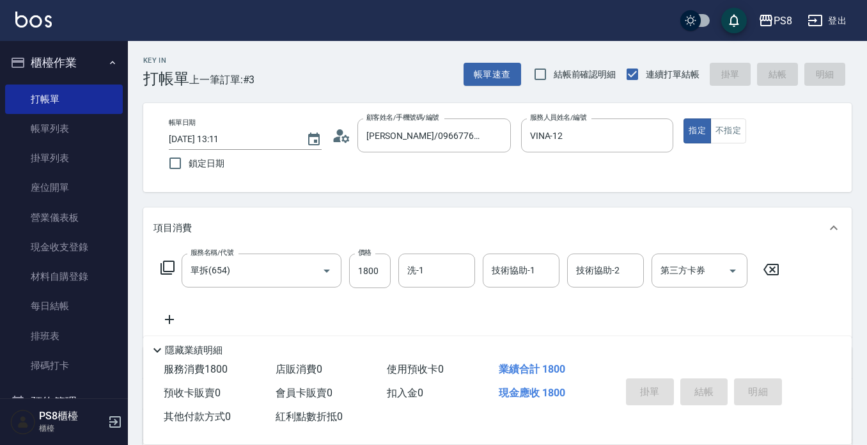
type input "2025/08/18 14:49"
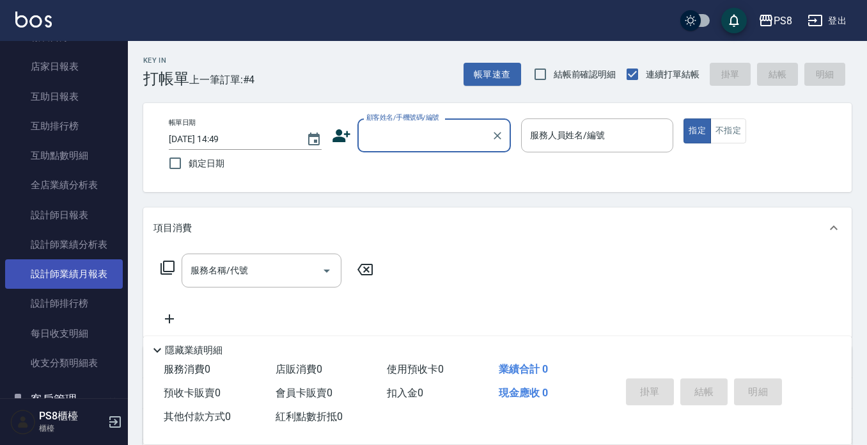
scroll to position [448, 0]
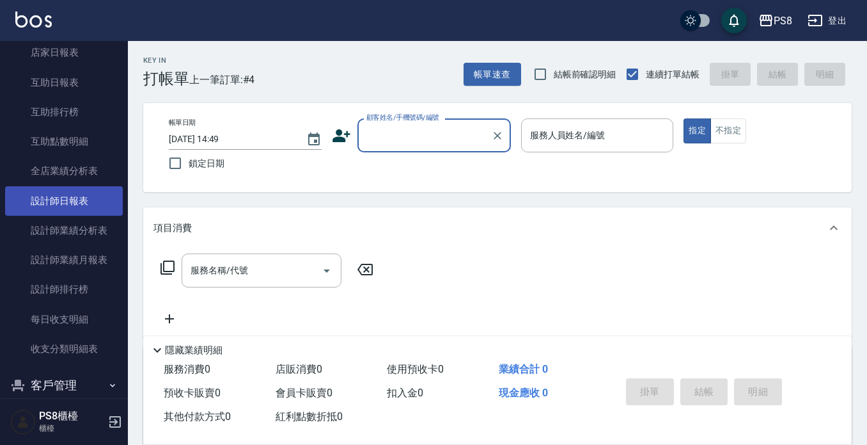
click at [88, 205] on link "設計師日報表" at bounding box center [64, 200] width 118 height 29
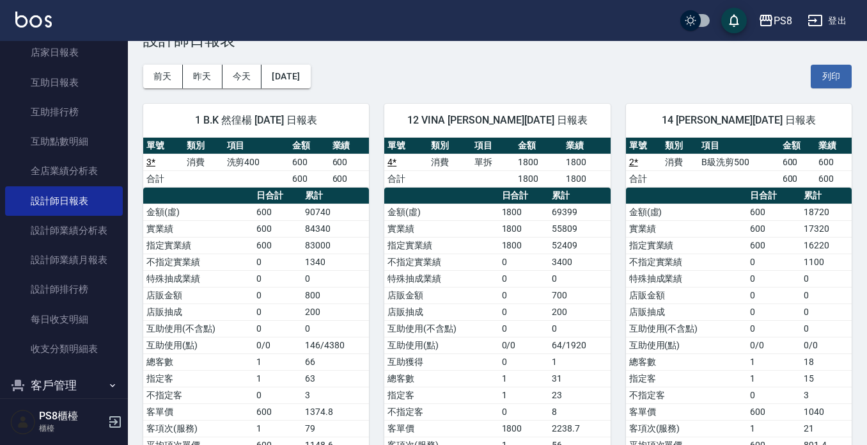
scroll to position [64, 0]
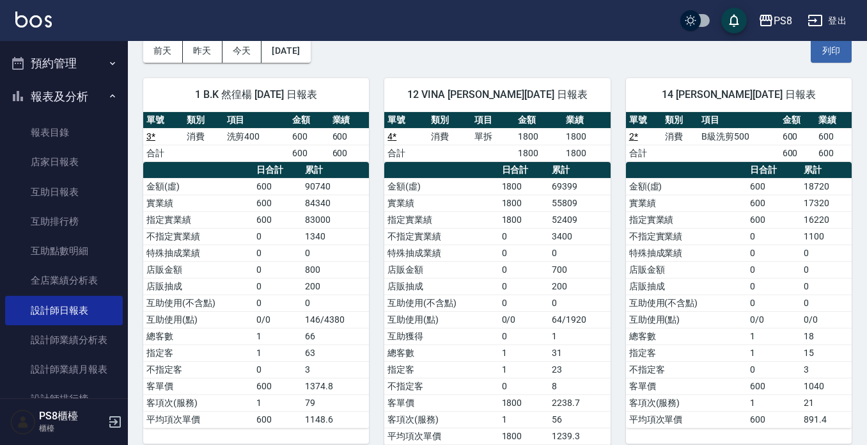
scroll to position [64, 0]
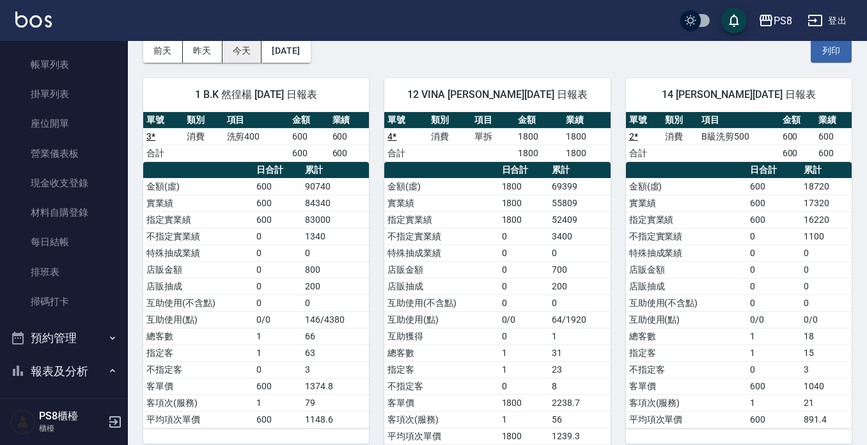
click at [230, 56] on button "今天" at bounding box center [243, 51] width 40 height 24
